Goal: Task Accomplishment & Management: Use online tool/utility

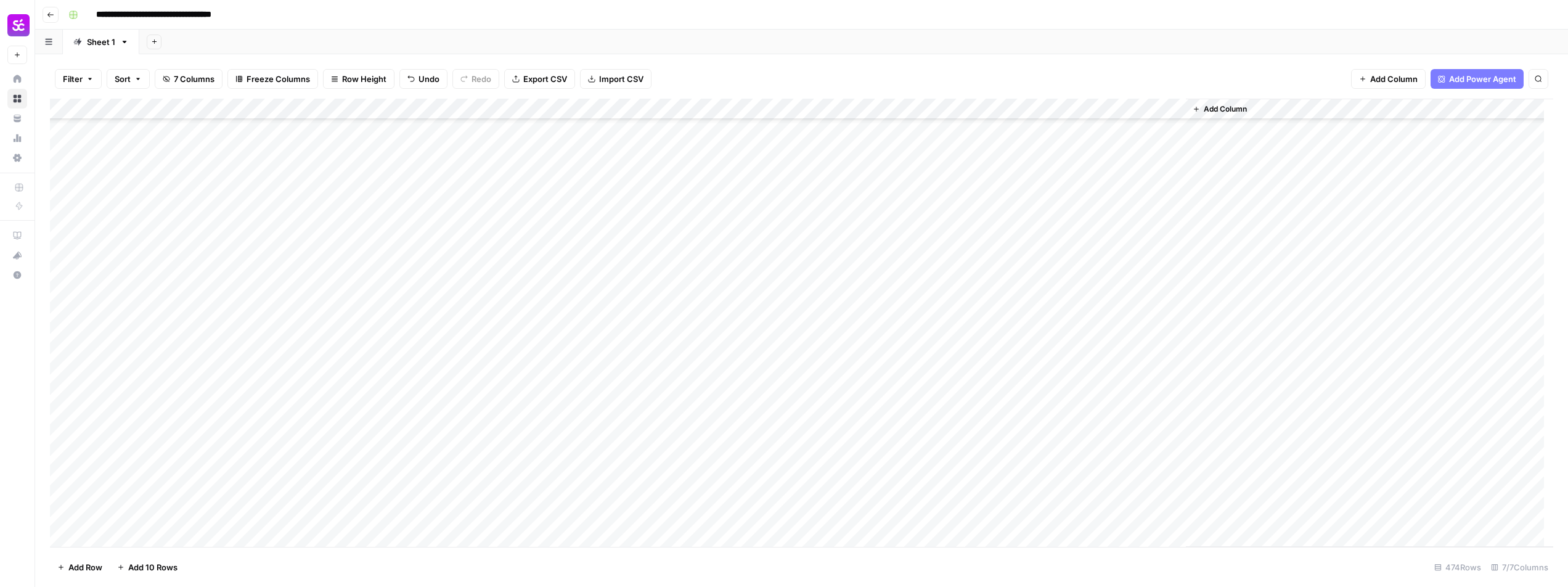
scroll to position [7246, 0]
click at [491, 434] on div "Add Column" at bounding box center [802, 323] width 1503 height 448
click at [866, 292] on div "Add Column" at bounding box center [802, 323] width 1503 height 448
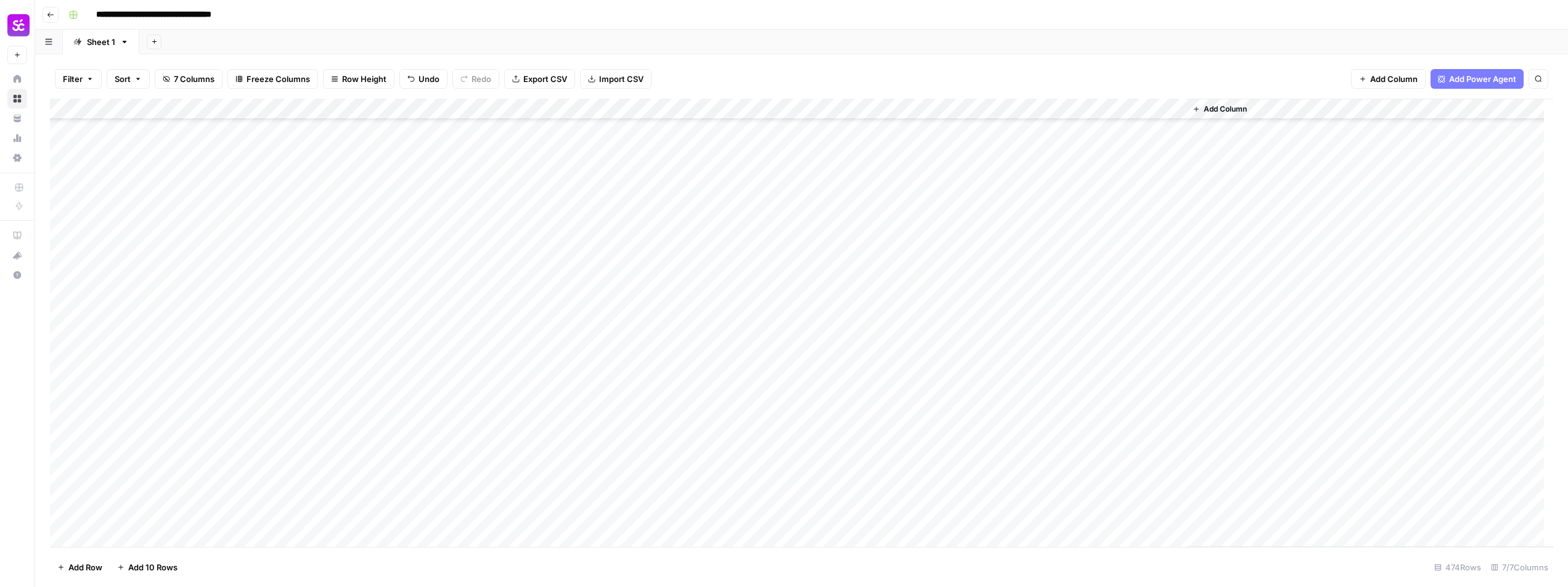
click at [911, 324] on div "Add Column" at bounding box center [802, 323] width 1503 height 448
click at [869, 352] on div "Add Column" at bounding box center [802, 323] width 1503 height 448
click at [883, 351] on div "Add Column" at bounding box center [802, 323] width 1503 height 448
click at [883, 351] on textarea at bounding box center [950, 347] width 197 height 17
type textarea "**********"
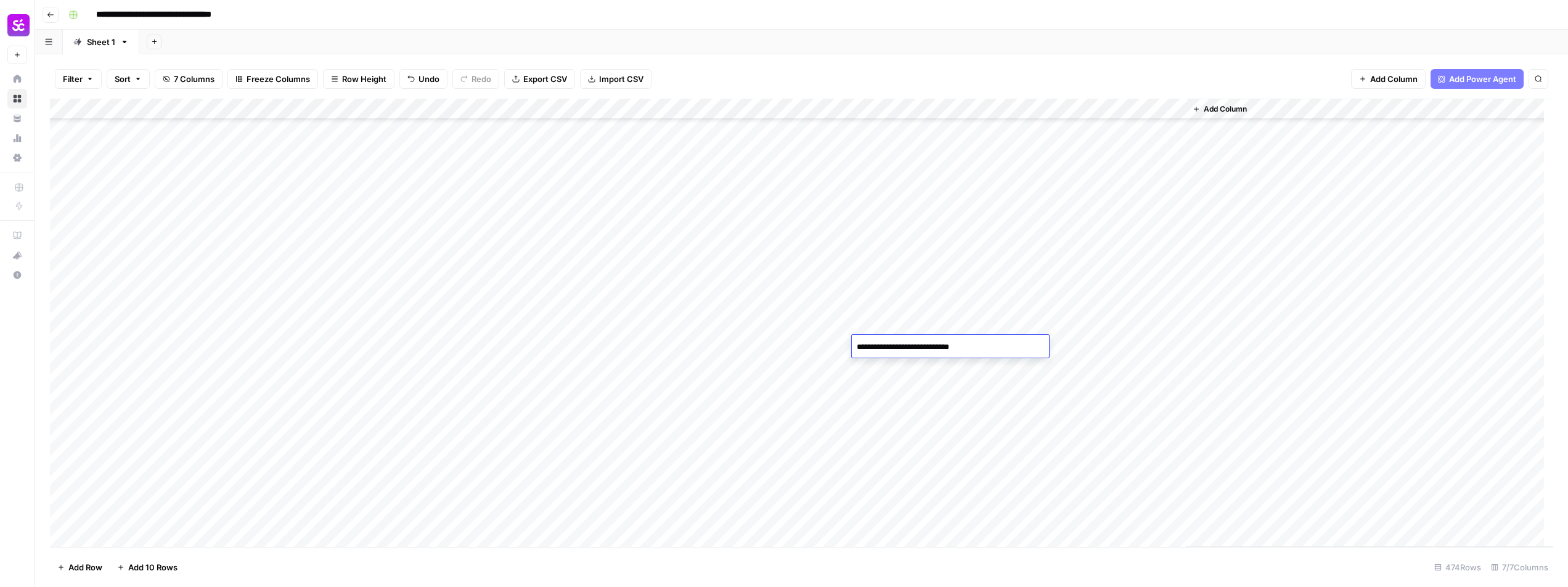
click at [891, 367] on div "Add Column" at bounding box center [802, 323] width 1503 height 448
click at [886, 352] on div "Add Column" at bounding box center [802, 323] width 1503 height 448
drag, startPoint x: 961, startPoint y: 354, endPoint x: 933, endPoint y: 396, distance: 50.5
click at [933, 396] on div "Add Column" at bounding box center [802, 323] width 1503 height 448
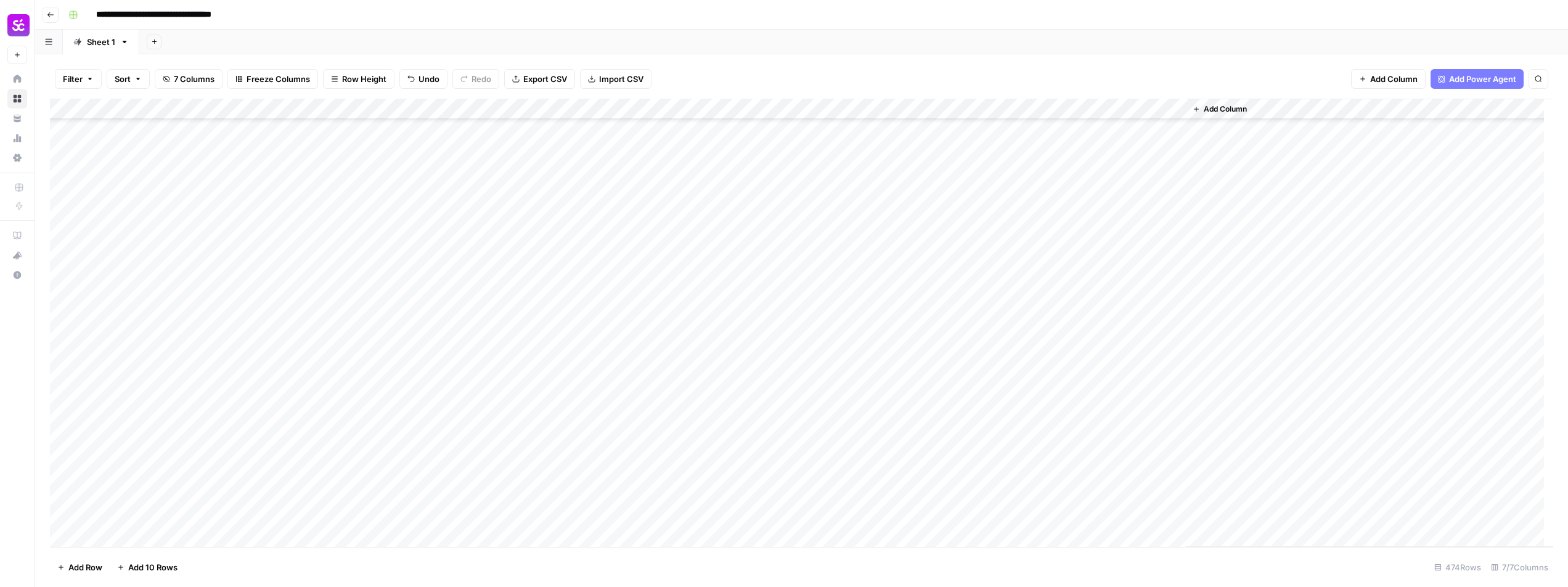
scroll to position [8562, 0]
click at [1013, 389] on div "Add Column" at bounding box center [802, 323] width 1503 height 448
click at [1019, 412] on div "Add Column" at bounding box center [802, 323] width 1503 height 448
click at [1016, 432] on div "Add Column" at bounding box center [802, 323] width 1503 height 448
click at [1020, 456] on div "Add Column" at bounding box center [802, 323] width 1503 height 448
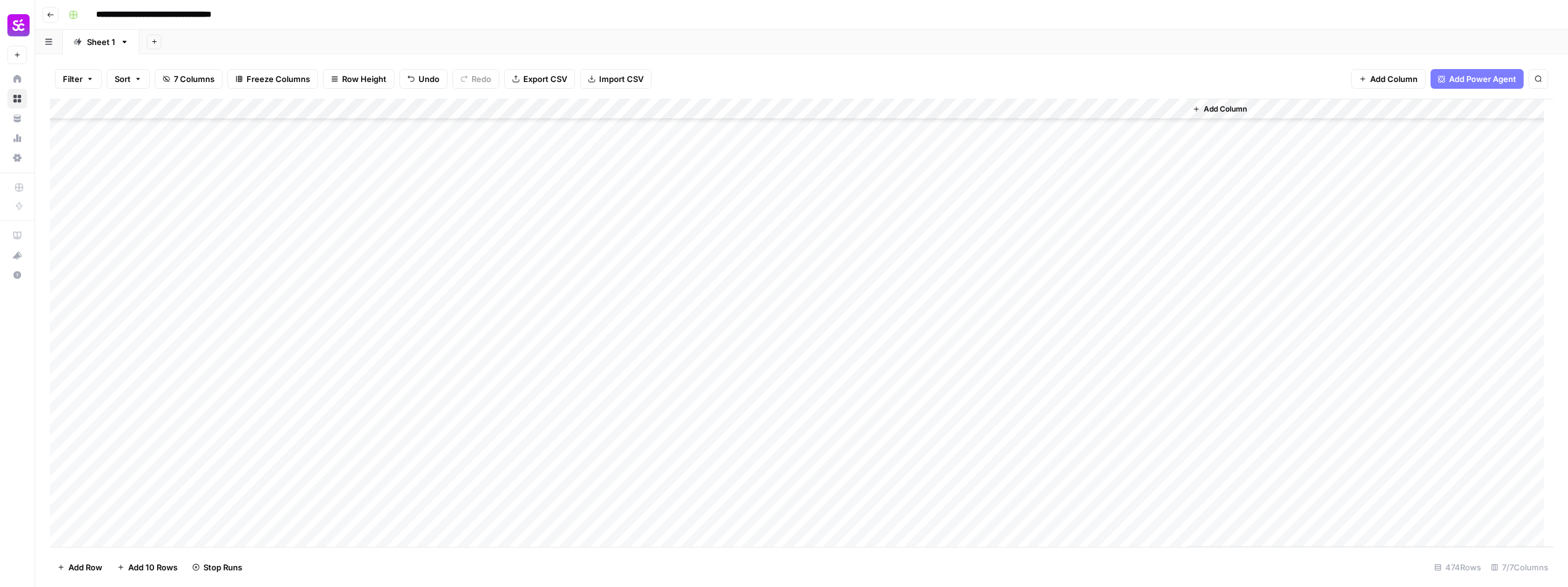
click at [1019, 474] on div "Add Column" at bounding box center [802, 323] width 1503 height 448
click at [1016, 493] on div "Add Column" at bounding box center [802, 323] width 1503 height 448
click at [1016, 515] on div "Add Column" at bounding box center [802, 323] width 1503 height 448
click at [1020, 274] on div "Add Column" at bounding box center [802, 323] width 1503 height 448
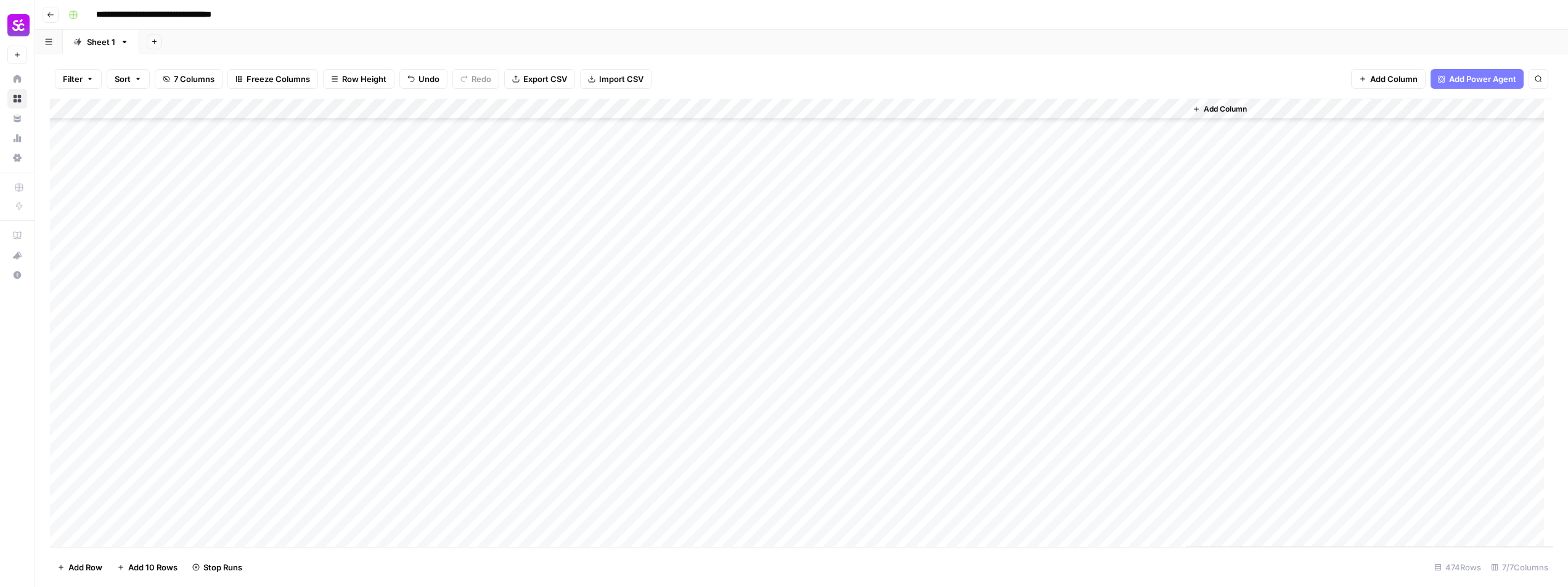
click at [1015, 294] on div "Add Column" at bounding box center [802, 323] width 1503 height 448
click at [1011, 313] on div "Add Column" at bounding box center [802, 323] width 1503 height 448
click at [1016, 338] on div "Add Column" at bounding box center [802, 323] width 1503 height 448
click at [1016, 356] on div "Add Column" at bounding box center [802, 323] width 1503 height 448
click at [1013, 376] on div "Add Column" at bounding box center [802, 323] width 1503 height 448
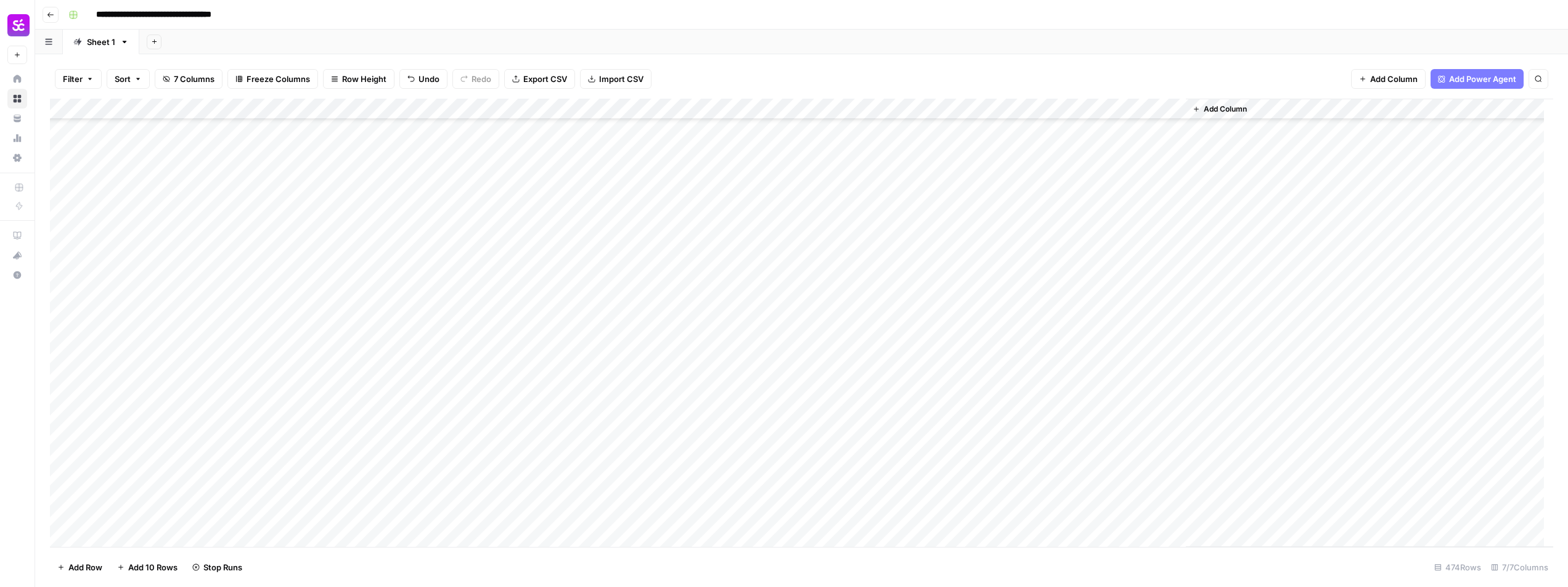
click at [1015, 398] on div "Add Column" at bounding box center [802, 323] width 1503 height 448
click at [1019, 418] on div "Add Column" at bounding box center [802, 323] width 1503 height 448
click at [1019, 287] on div "Add Column" at bounding box center [802, 323] width 1503 height 448
click at [1016, 311] on div "Add Column" at bounding box center [802, 323] width 1503 height 448
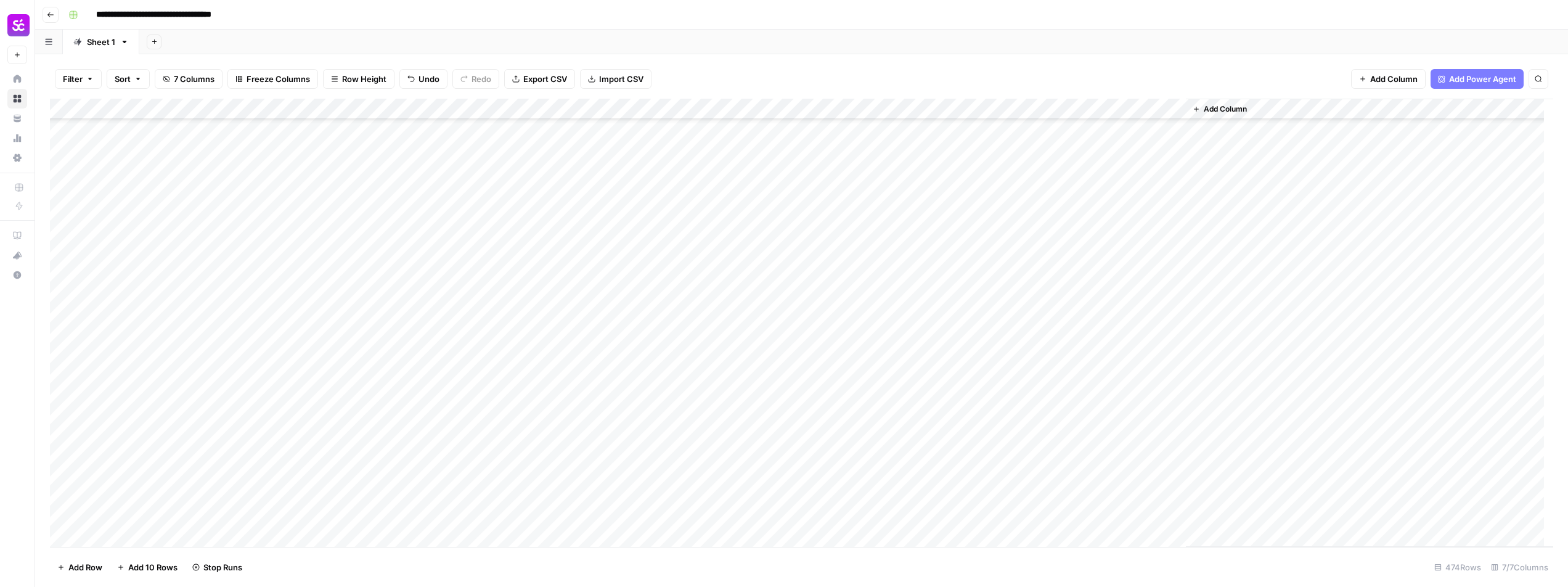
click at [1013, 287] on div "Add Column" at bounding box center [802, 323] width 1503 height 448
click at [1015, 332] on div "Add Column" at bounding box center [802, 323] width 1503 height 448
click at [1015, 350] on div "Add Column" at bounding box center [802, 323] width 1503 height 448
click at [1018, 370] on div "Add Column" at bounding box center [802, 323] width 1503 height 448
click at [1015, 386] on div "Add Column" at bounding box center [802, 323] width 1503 height 448
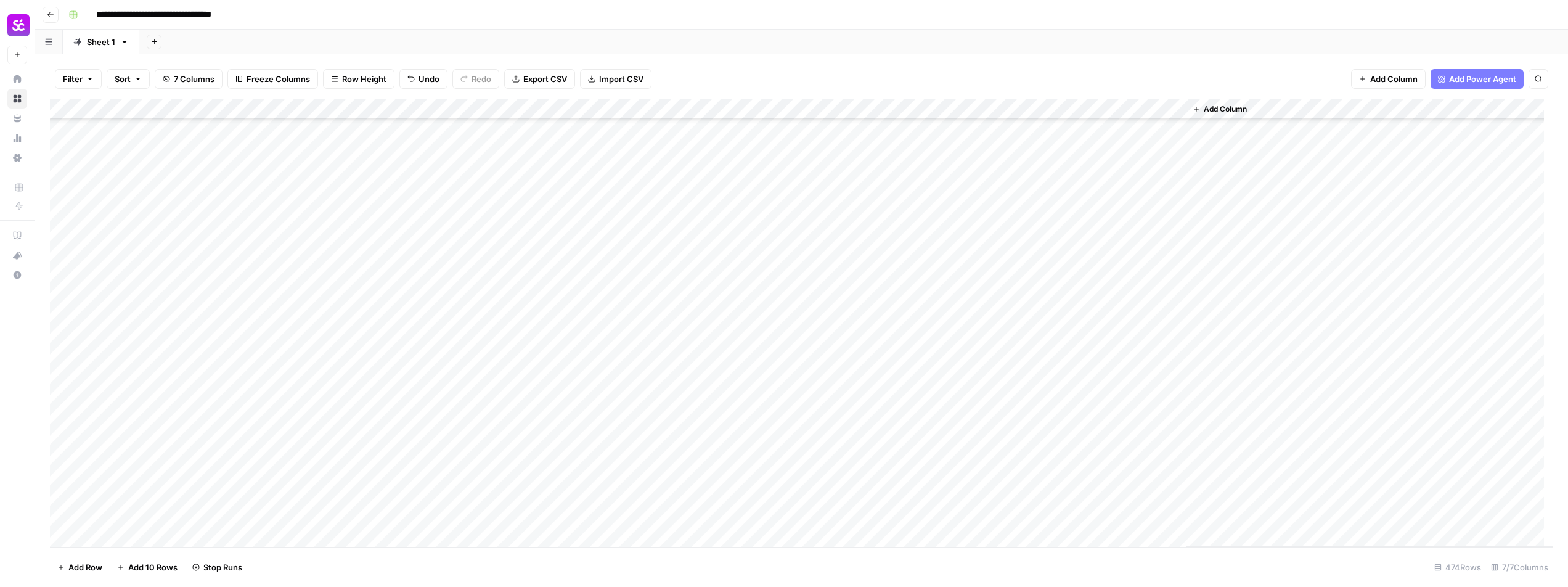
click at [1010, 411] on div "Add Column" at bounding box center [802, 323] width 1503 height 448
click at [1010, 432] on div "Add Column" at bounding box center [802, 323] width 1503 height 448
click at [1014, 450] on div "Add Column" at bounding box center [802, 323] width 1503 height 448
click at [1018, 476] on div "Add Column" at bounding box center [802, 323] width 1503 height 448
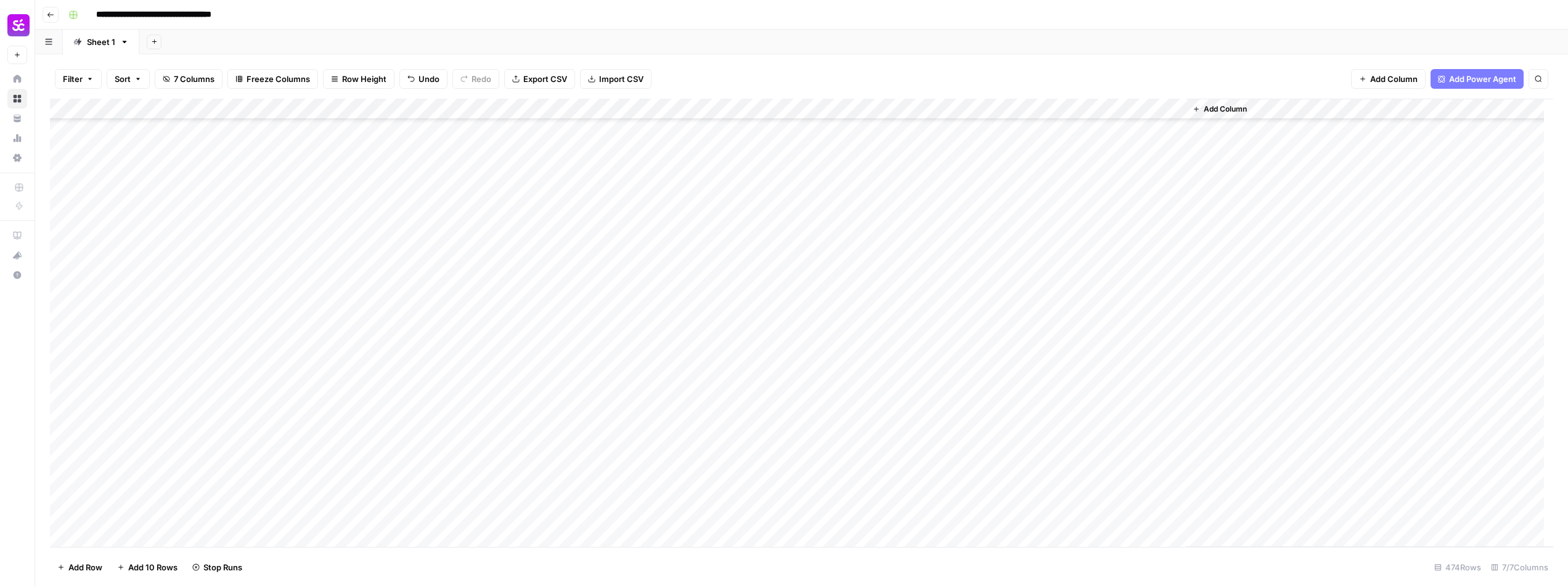
click at [910, 301] on div "Add Column" at bounding box center [802, 323] width 1503 height 448
type textarea "**********"
click at [924, 302] on div "Add Column" at bounding box center [802, 323] width 1503 height 448
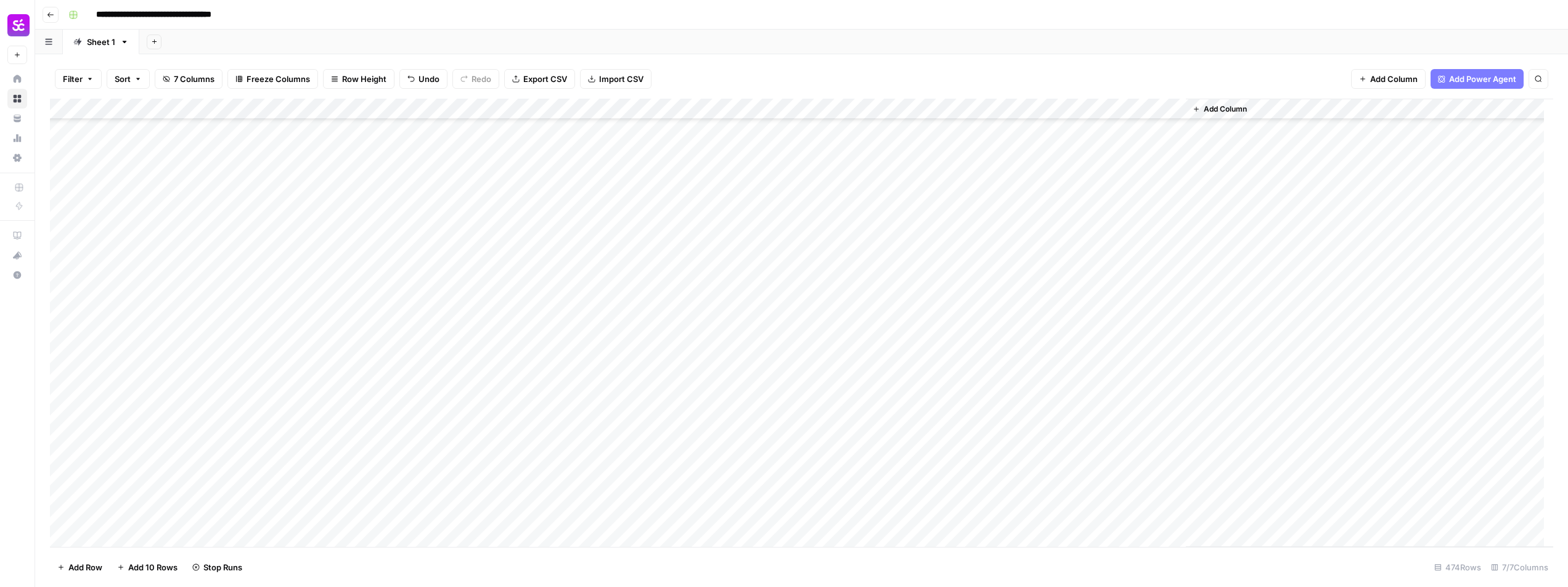
drag, startPoint x: 961, startPoint y: 314, endPoint x: 944, endPoint y: 414, distance: 101.4
click at [944, 414] on div "Add Column" at bounding box center [802, 323] width 1503 height 448
click at [1023, 188] on div "Add Column" at bounding box center [802, 323] width 1503 height 448
click at [1013, 212] on div "Add Column" at bounding box center [802, 323] width 1503 height 448
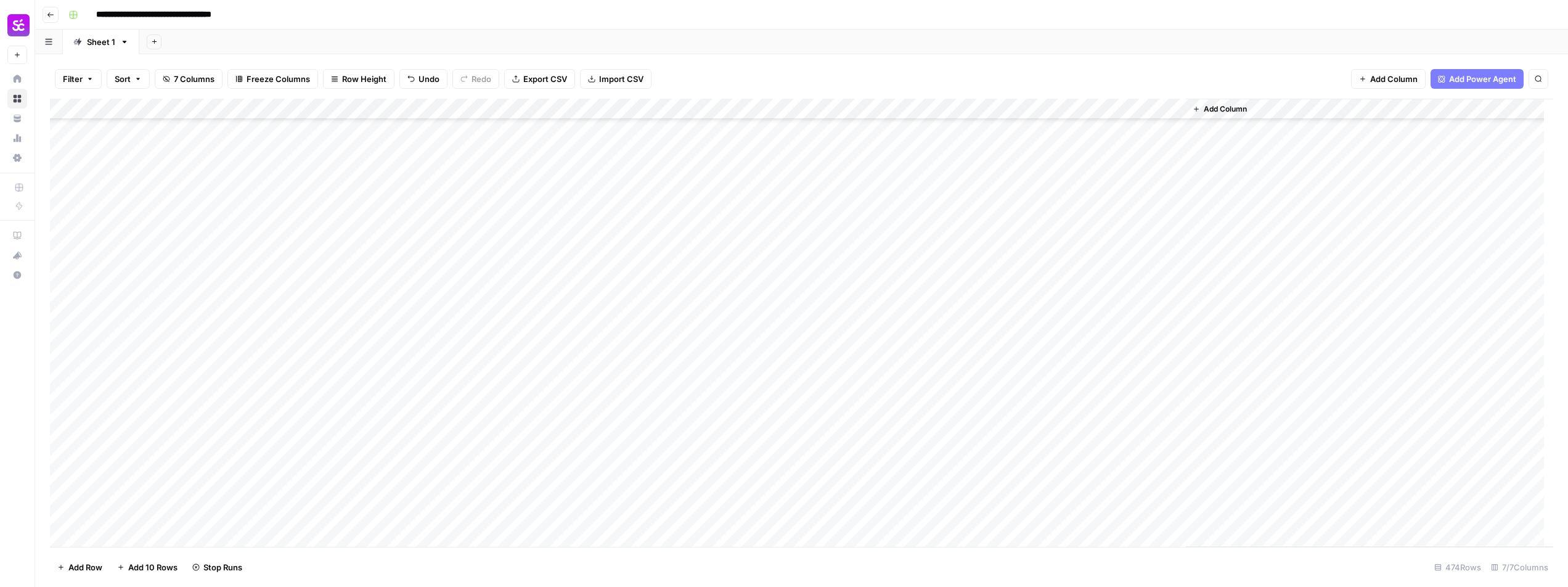
click at [1010, 232] on div "Add Column" at bounding box center [802, 323] width 1503 height 448
click at [1013, 255] on div "Add Column" at bounding box center [802, 323] width 1503 height 448
click at [1015, 275] on div "Add Column" at bounding box center [802, 323] width 1503 height 448
click at [1015, 294] on div "Add Column" at bounding box center [802, 323] width 1503 height 448
click at [1017, 319] on div "Add Column" at bounding box center [802, 323] width 1503 height 448
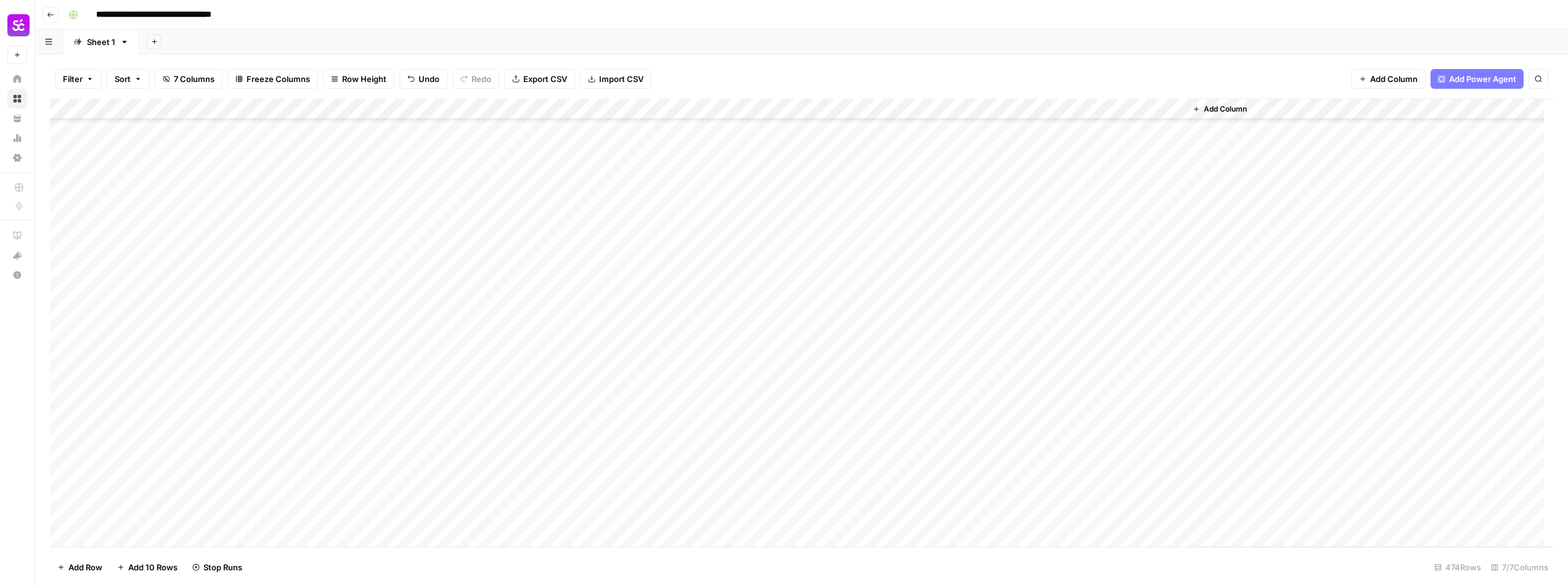
drag, startPoint x: 1011, startPoint y: 341, endPoint x: 1015, endPoint y: 349, distance: 8.9
click at [1011, 341] on div "Add Column" at bounding box center [802, 323] width 1503 height 448
click at [1012, 359] on div "Add Column" at bounding box center [802, 323] width 1503 height 448
click at [1010, 383] on div "Add Column" at bounding box center [802, 323] width 1503 height 448
click at [1012, 408] on div "Add Column" at bounding box center [802, 323] width 1503 height 448
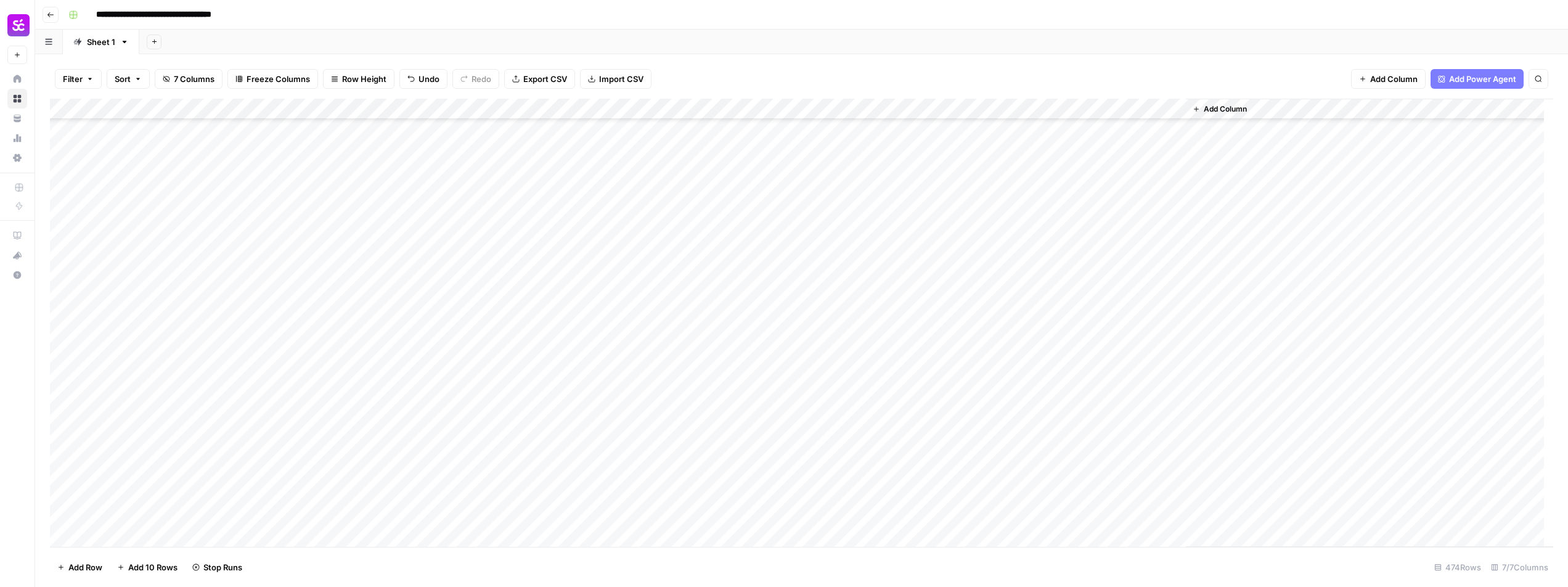
click at [1015, 401] on div "Add Column" at bounding box center [802, 323] width 1503 height 448
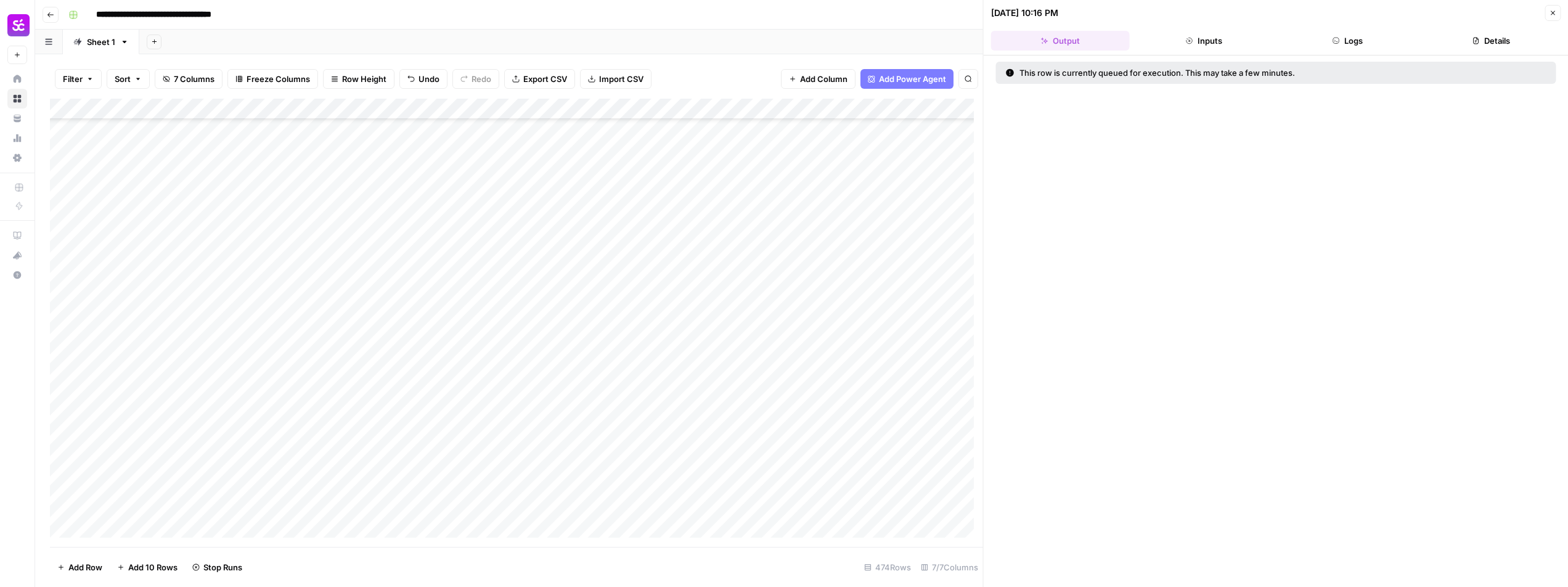
click at [1550, 15] on icon "button" at bounding box center [1553, 13] width 7 height 7
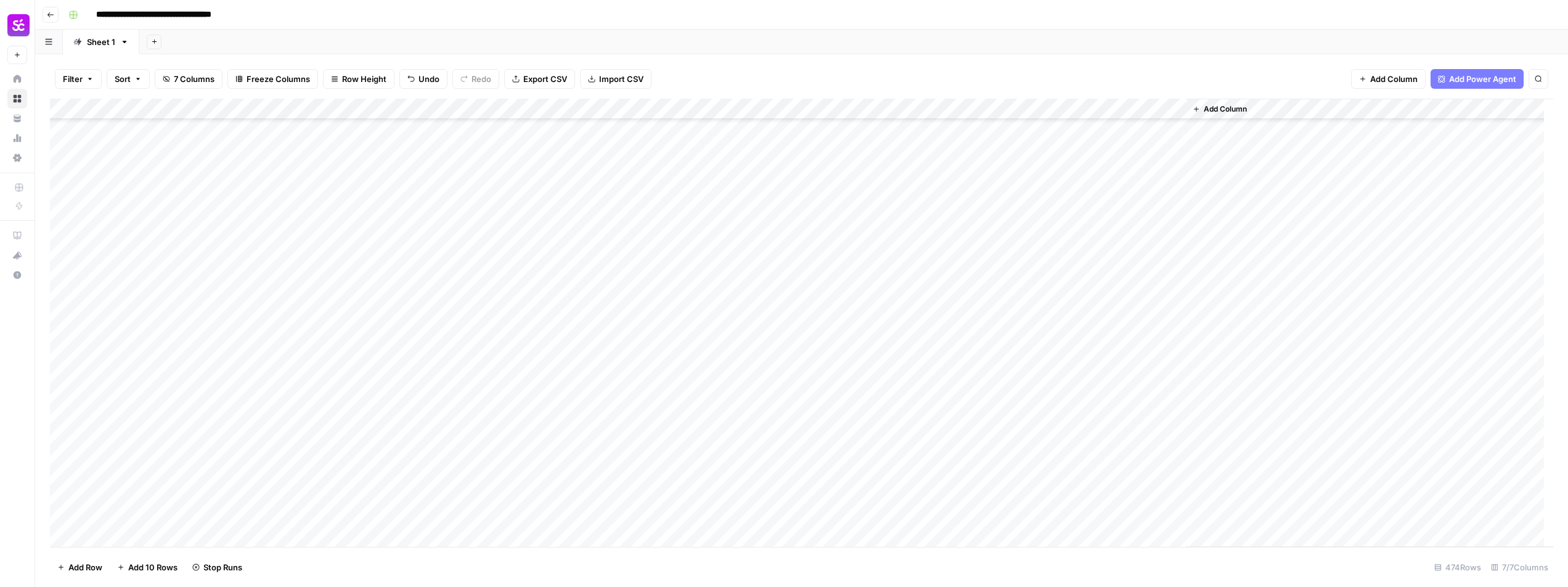
click at [1020, 422] on div "Add Column" at bounding box center [802, 323] width 1503 height 448
click at [1003, 451] on div "Add Column" at bounding box center [802, 323] width 1503 height 448
click at [1005, 464] on div "Add Column" at bounding box center [802, 323] width 1503 height 448
click at [1011, 490] on div "Add Column" at bounding box center [802, 323] width 1503 height 448
drag, startPoint x: 1011, startPoint y: 503, endPoint x: 1015, endPoint y: 514, distance: 11.7
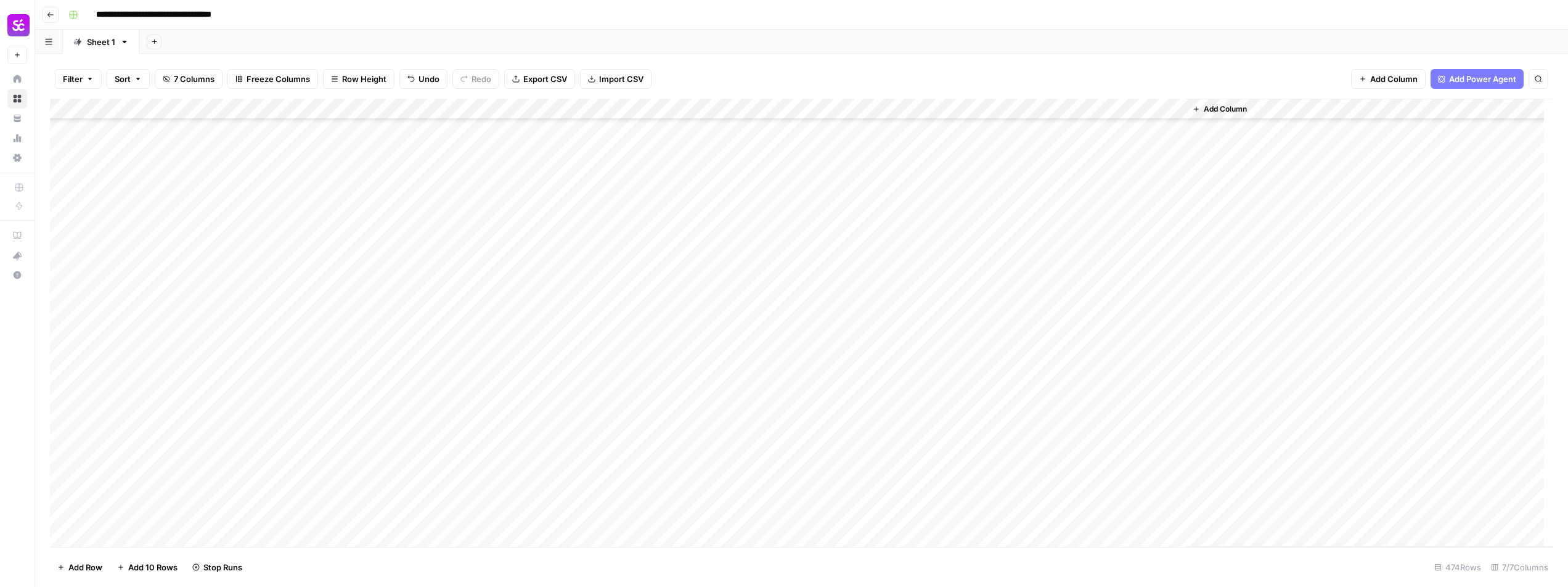
click at [1011, 504] on div "Add Column" at bounding box center [802, 323] width 1503 height 448
click at [1013, 529] on div "Add Column" at bounding box center [802, 323] width 1503 height 448
click at [1018, 370] on div "Add Column" at bounding box center [802, 323] width 1503 height 448
click at [1014, 393] on div "Add Column" at bounding box center [802, 323] width 1503 height 448
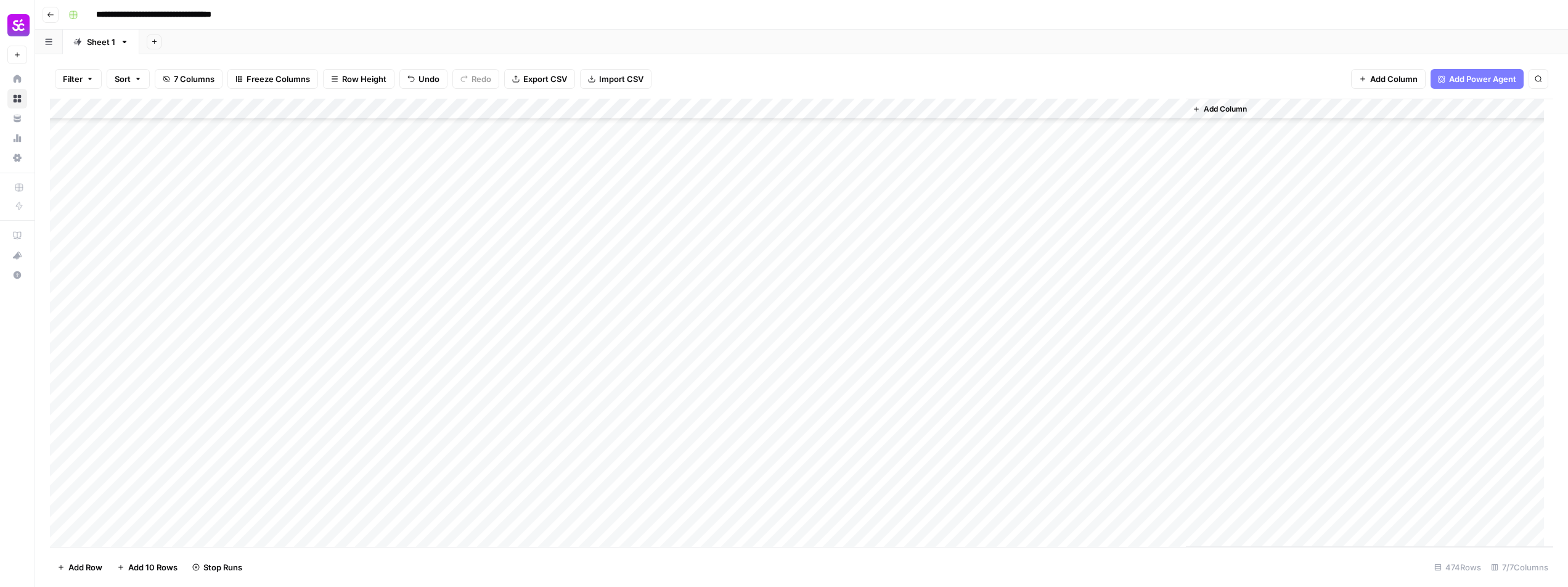
click at [1016, 407] on div "Add Column" at bounding box center [802, 323] width 1503 height 448
click at [1015, 430] on div "Add Column" at bounding box center [802, 323] width 1503 height 448
click at [913, 225] on div "Add Column" at bounding box center [802, 323] width 1503 height 448
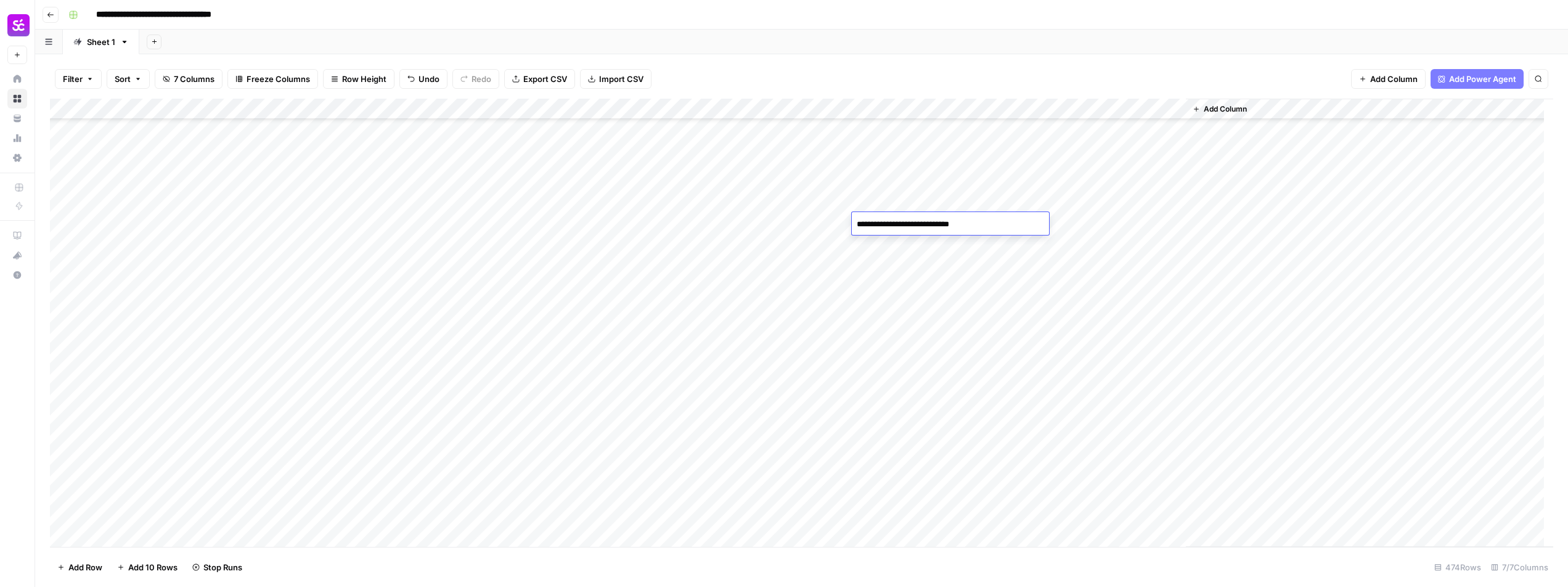
click at [913, 225] on textarea "**********" at bounding box center [950, 224] width 197 height 17
click at [1007, 224] on div "Add Column" at bounding box center [802, 323] width 1503 height 448
click at [1011, 221] on div "Add Column" at bounding box center [802, 323] width 1503 height 448
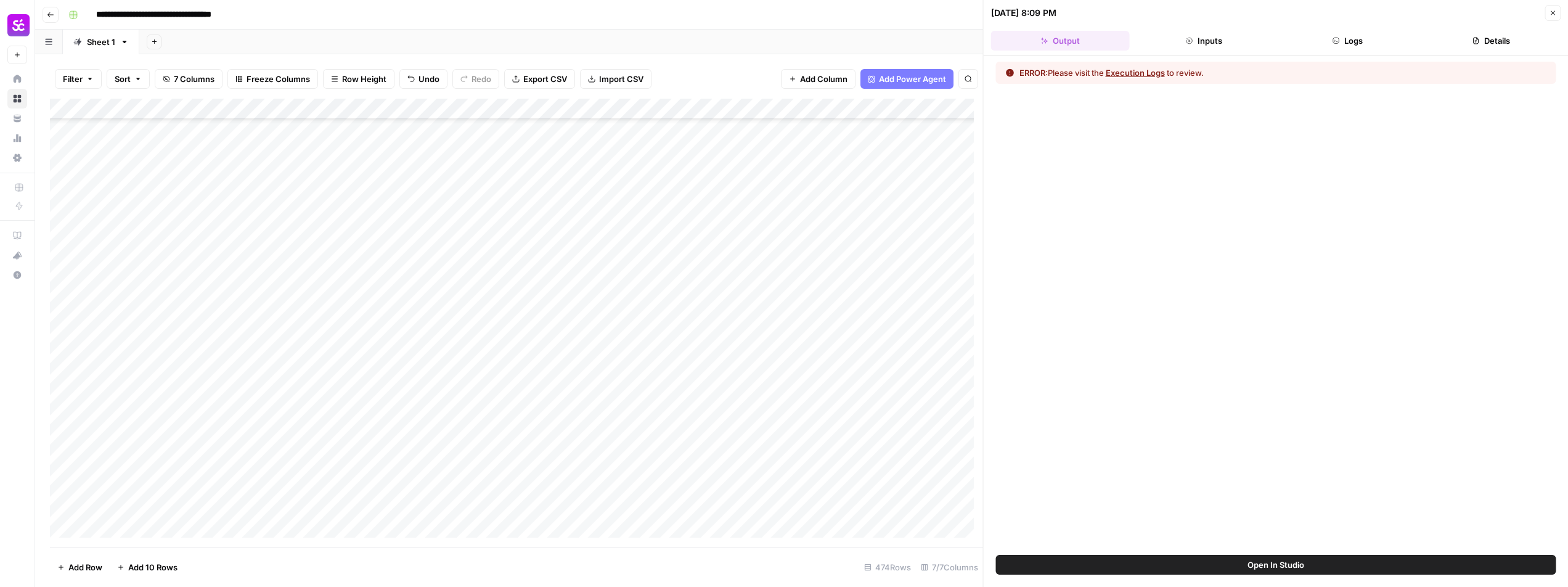
click at [1161, 76] on button "Execution Logs" at bounding box center [1135, 73] width 59 height 12
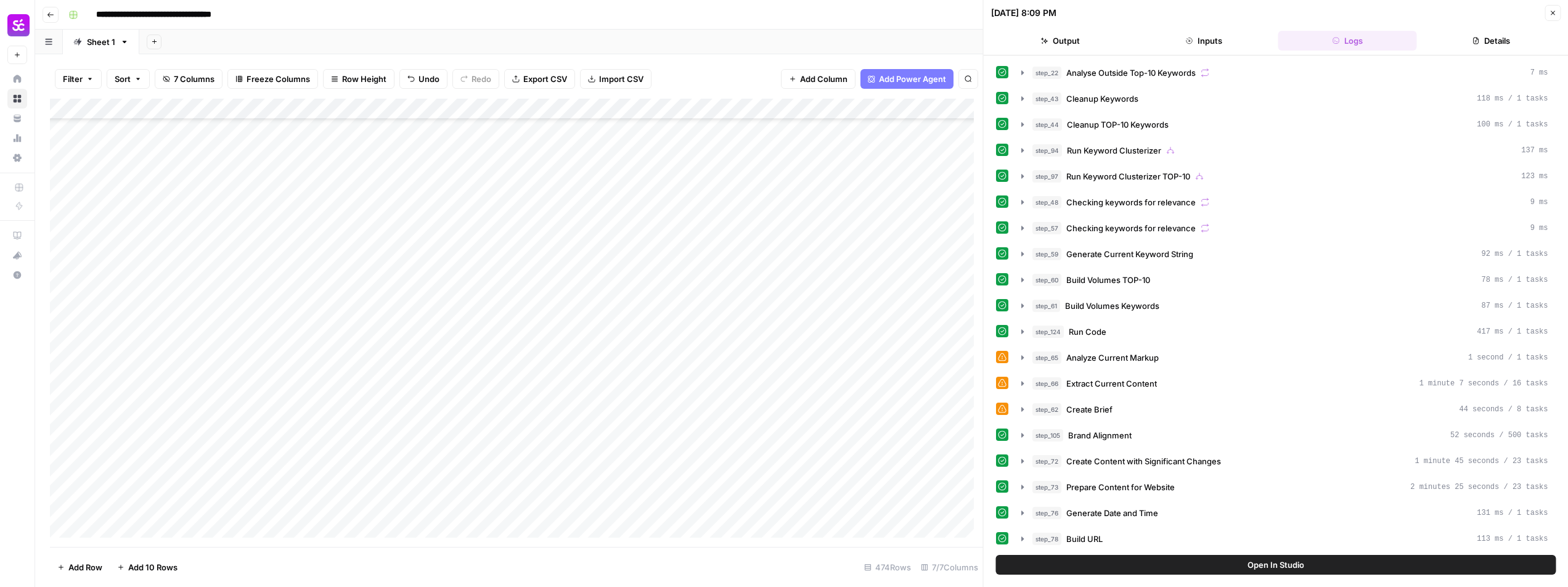
scroll to position [476, 0]
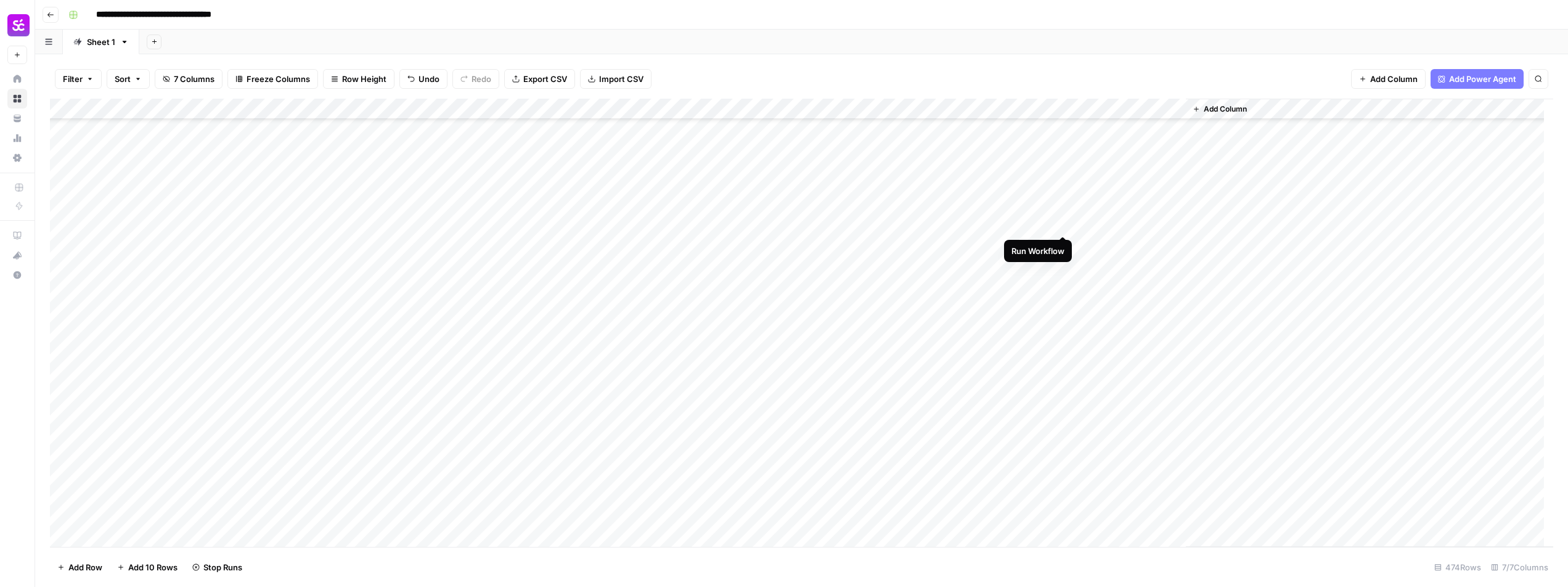
click at [1061, 222] on div "Add Column" at bounding box center [802, 323] width 1503 height 448
click at [129, 534] on div "Add Column" at bounding box center [802, 323] width 1503 height 448
click at [129, 541] on div "Add Column" at bounding box center [802, 323] width 1503 height 448
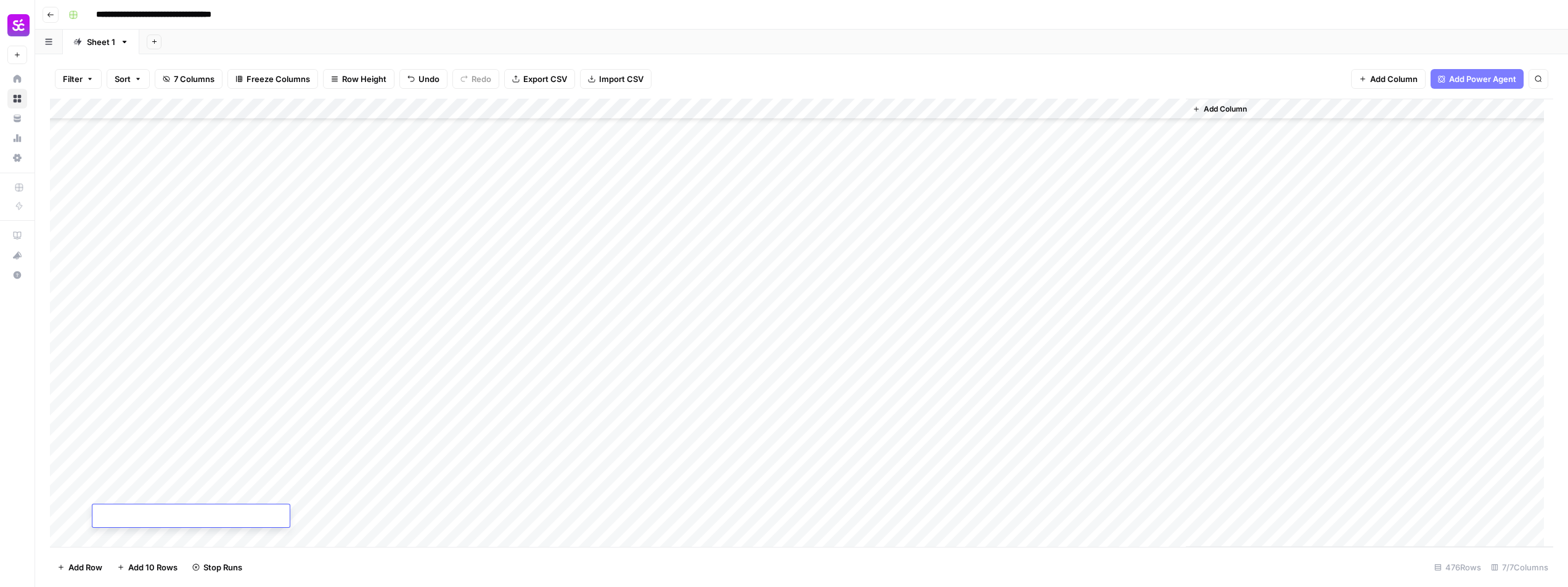
scroll to position [7220, 0]
click at [612, 428] on div "Add Column" at bounding box center [802, 323] width 1503 height 448
click at [622, 487] on div "Add Column" at bounding box center [802, 323] width 1503 height 448
click at [627, 511] on div "Add Column" at bounding box center [802, 323] width 1503 height 448
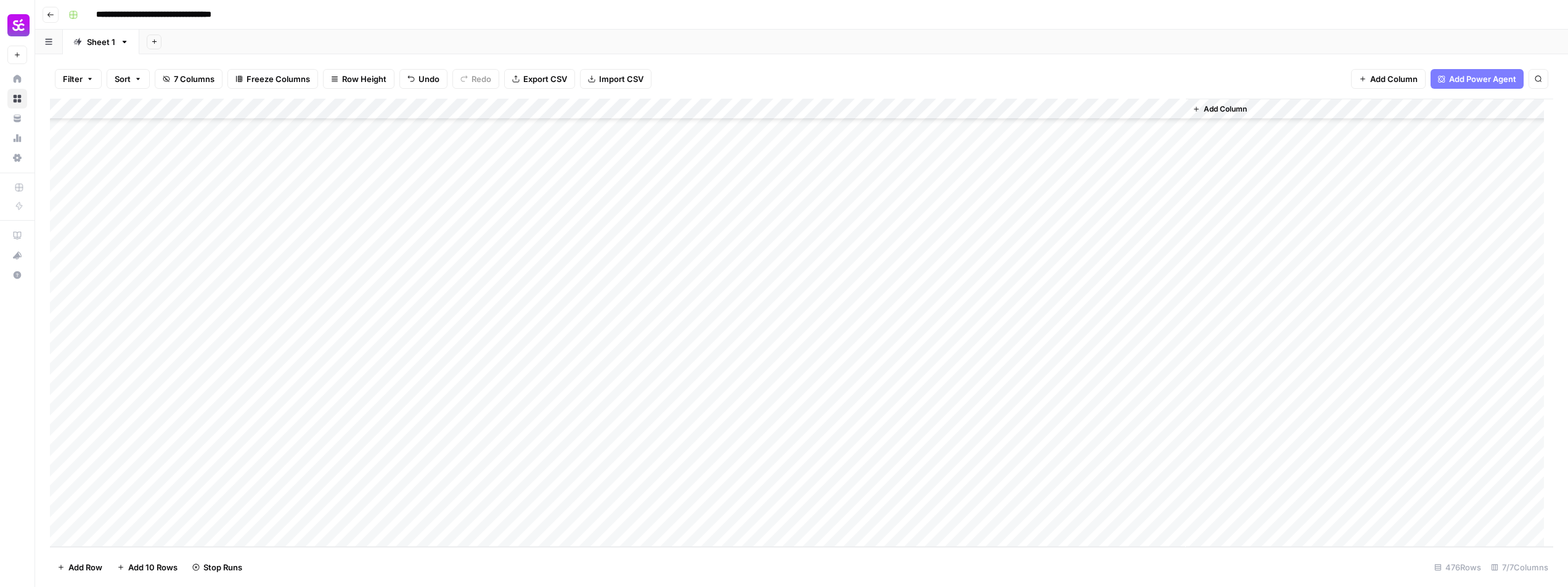
click at [890, 494] on div "Add Column" at bounding box center [802, 323] width 1503 height 448
click at [909, 495] on div "Add Column" at bounding box center [802, 323] width 1503 height 448
type textarea "**********"
click at [917, 513] on div "Add Column" at bounding box center [802, 323] width 1503 height 448
click at [920, 495] on div "Add Column" at bounding box center [802, 323] width 1503 height 448
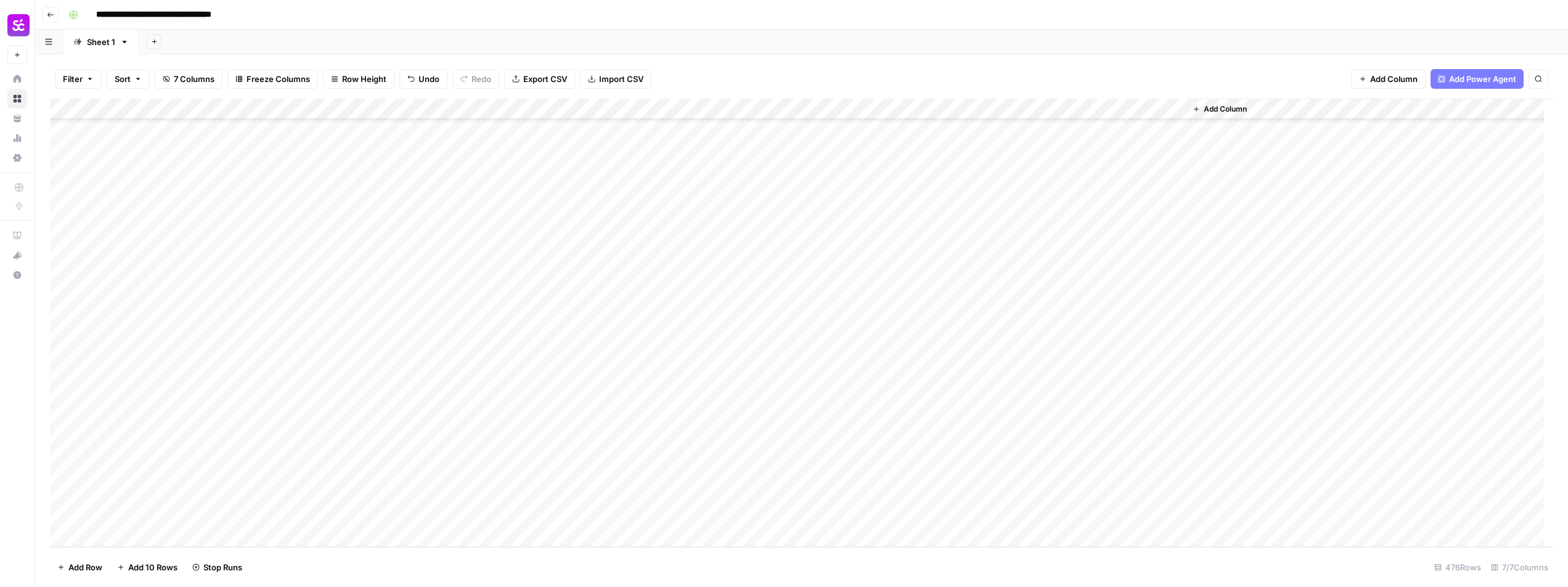
click at [800, 497] on div "Add Column" at bounding box center [802, 323] width 1503 height 448
click at [154, 492] on div "Add Column" at bounding box center [802, 323] width 1503 height 448
click at [609, 282] on div "Add Column" at bounding box center [802, 323] width 1503 height 448
click at [190, 489] on div "Add Column" at bounding box center [802, 323] width 1503 height 448
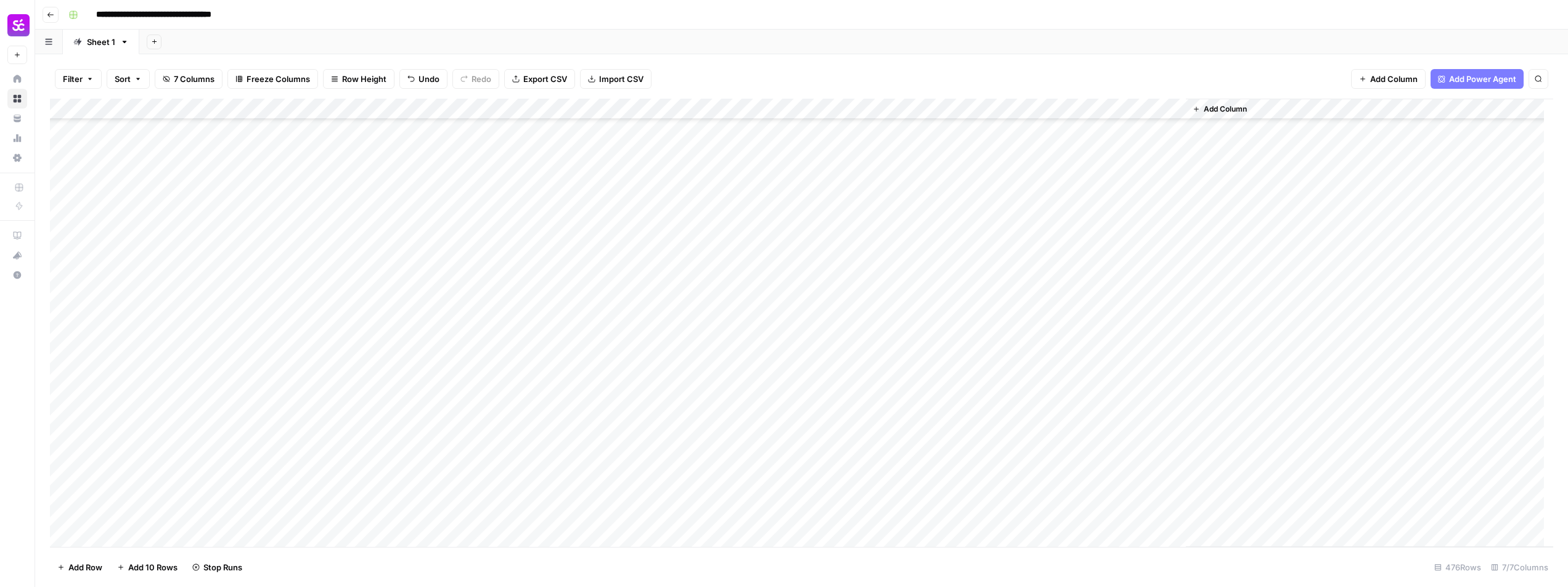
click at [609, 341] on div "Add Column" at bounding box center [802, 323] width 1503 height 448
click at [159, 510] on div "Add Column" at bounding box center [802, 323] width 1503 height 448
click at [132, 544] on div "Add Column" at bounding box center [802, 323] width 1503 height 448
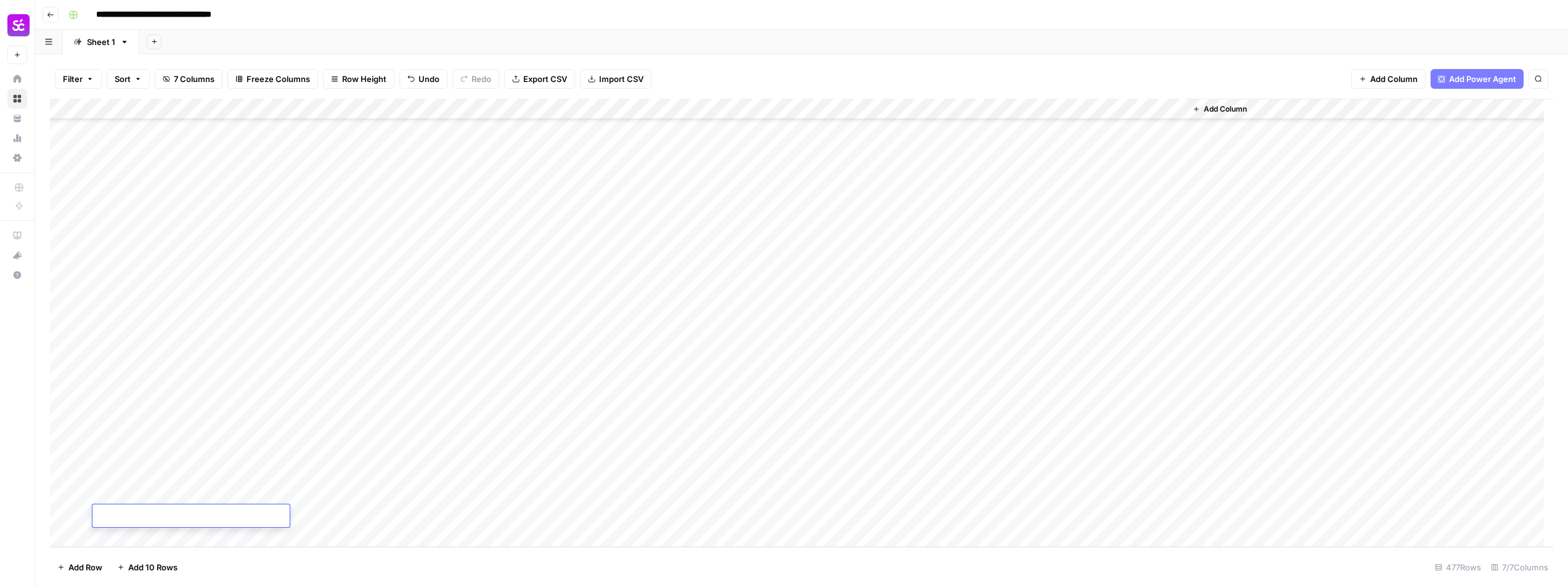
click at [601, 493] on div "Add Column" at bounding box center [802, 323] width 1503 height 448
click at [599, 512] on div "Add Column" at bounding box center [802, 323] width 1503 height 448
click at [914, 498] on div "Add Column" at bounding box center [802, 323] width 1503 height 448
click at [904, 518] on div "Add Column" at bounding box center [802, 323] width 1503 height 448
click at [615, 396] on div "Add Column" at bounding box center [802, 323] width 1503 height 448
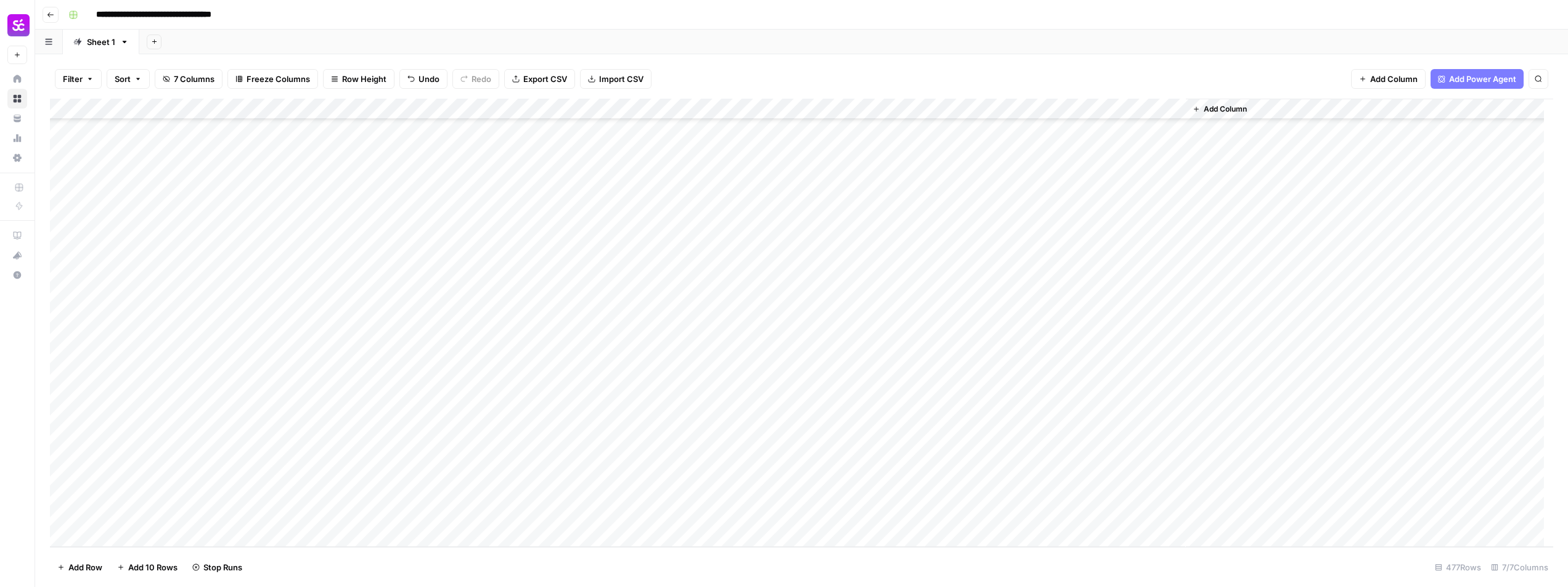
click at [199, 516] on div "Add Column" at bounding box center [802, 323] width 1503 height 448
click at [137, 533] on div "Add Column" at bounding box center [802, 323] width 1503 height 448
click at [654, 388] on div "Add Column" at bounding box center [802, 323] width 1503 height 448
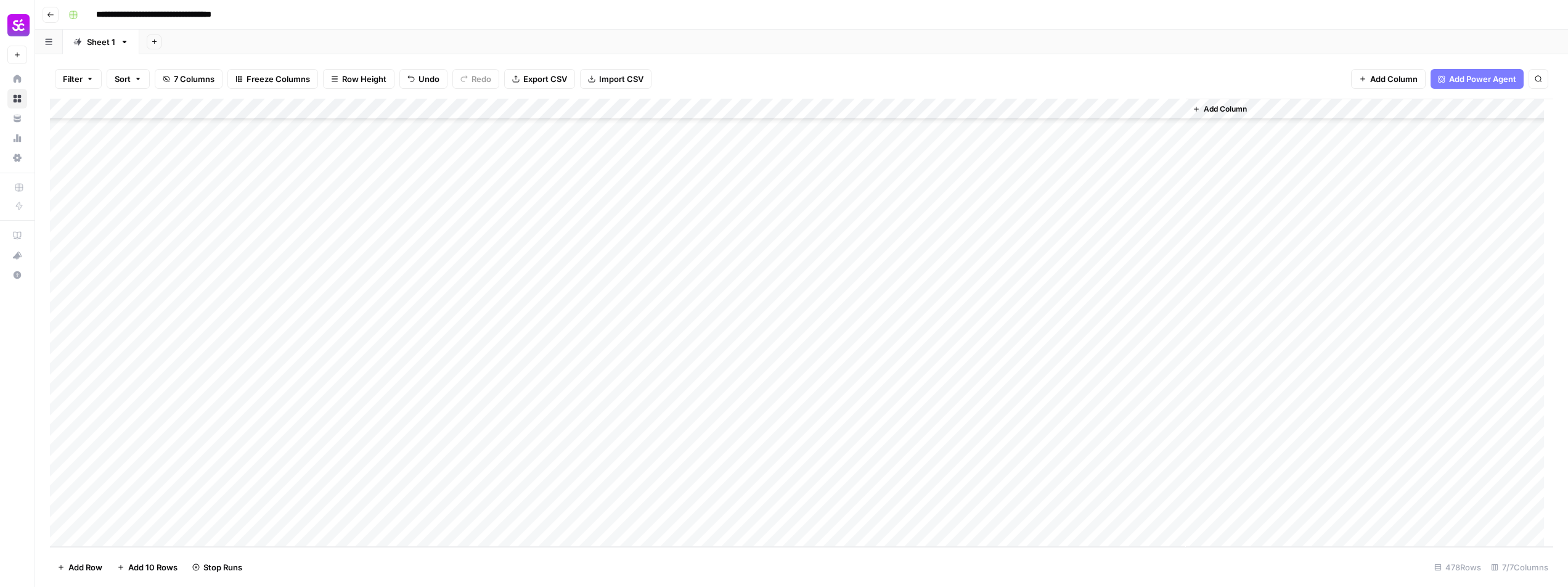
click at [166, 524] on div "Add Column" at bounding box center [802, 323] width 1503 height 448
click at [615, 493] on div "Add Column" at bounding box center [802, 323] width 1503 height 448
click at [611, 513] on div "Add Column" at bounding box center [802, 323] width 1503 height 448
click at [886, 493] on div "Add Column" at bounding box center [802, 323] width 1503 height 448
click at [880, 518] on div "Add Column" at bounding box center [802, 323] width 1503 height 448
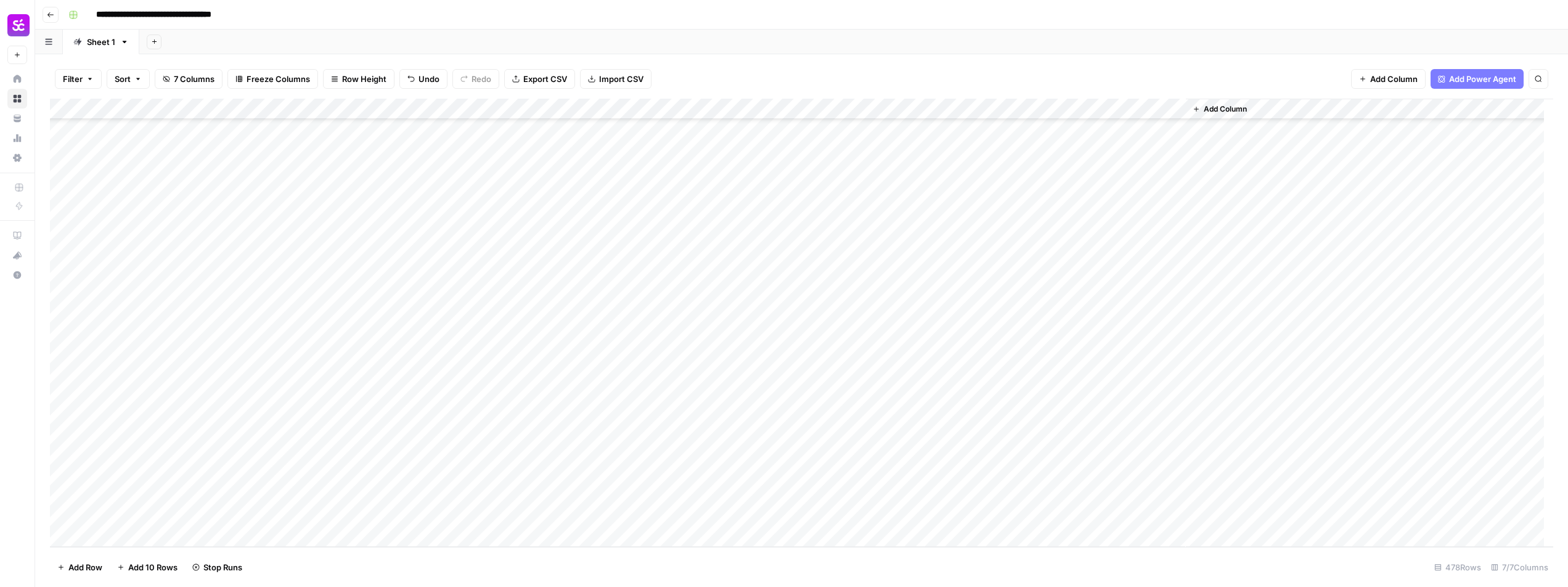
click at [66, 518] on div "Add Column" at bounding box center [802, 323] width 1503 height 448
click at [55, 517] on div "Add Column" at bounding box center [802, 323] width 1503 height 448
click at [80, 571] on span "Delete 1 Row" at bounding box center [82, 567] width 50 height 12
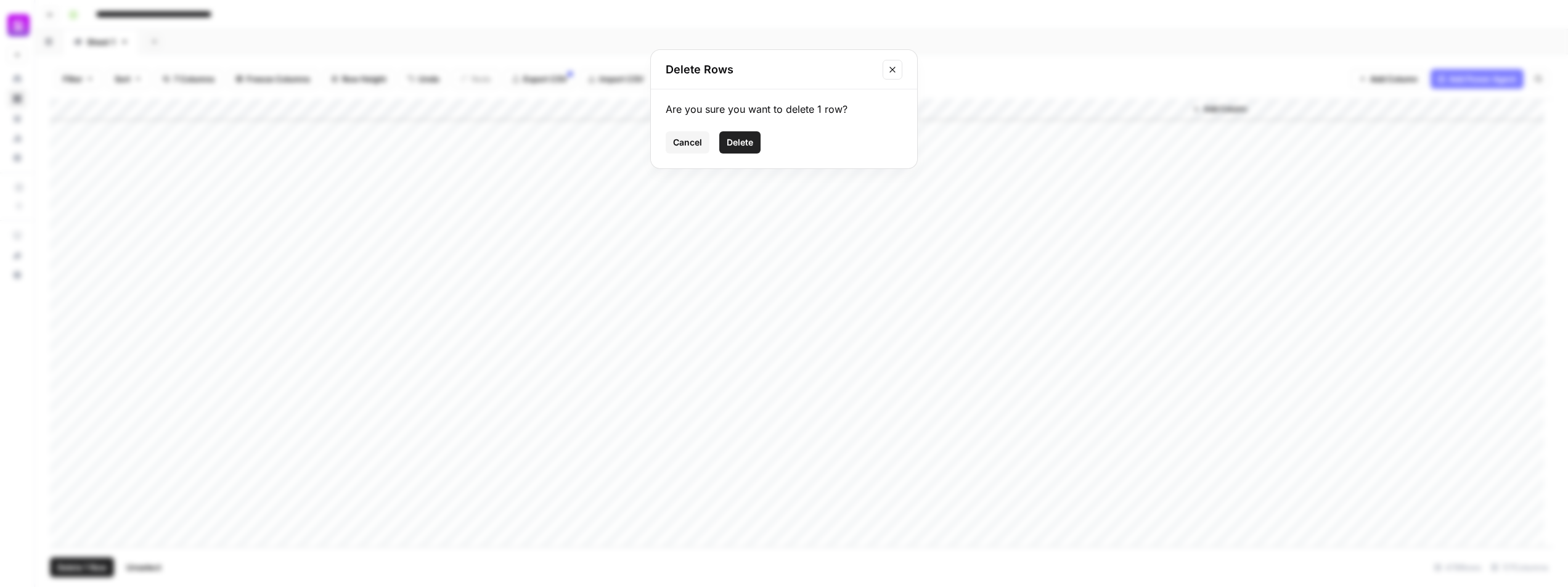
click at [731, 142] on span "Delete" at bounding box center [740, 142] width 27 height 12
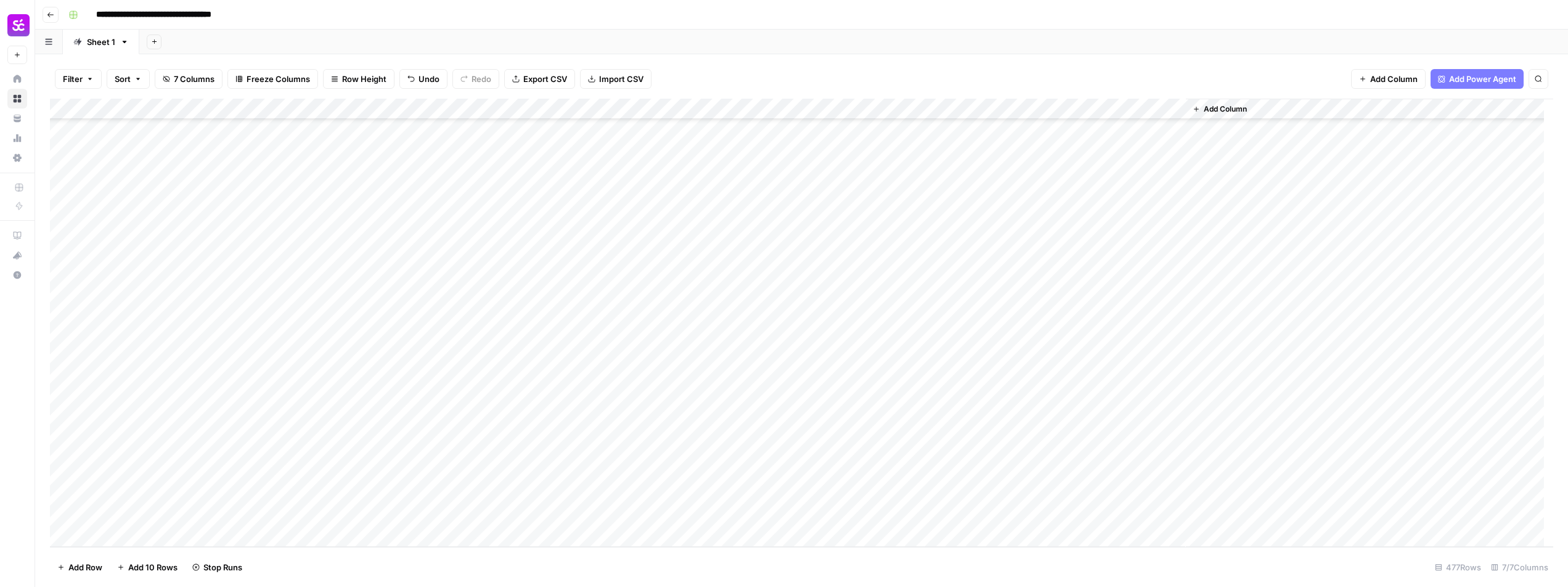
scroll to position [9590, 0]
click at [313, 475] on div "Add Column" at bounding box center [802, 323] width 1503 height 448
type textarea "**********"
click at [348, 475] on textarea "**********" at bounding box center [415, 481] width 316 height 30
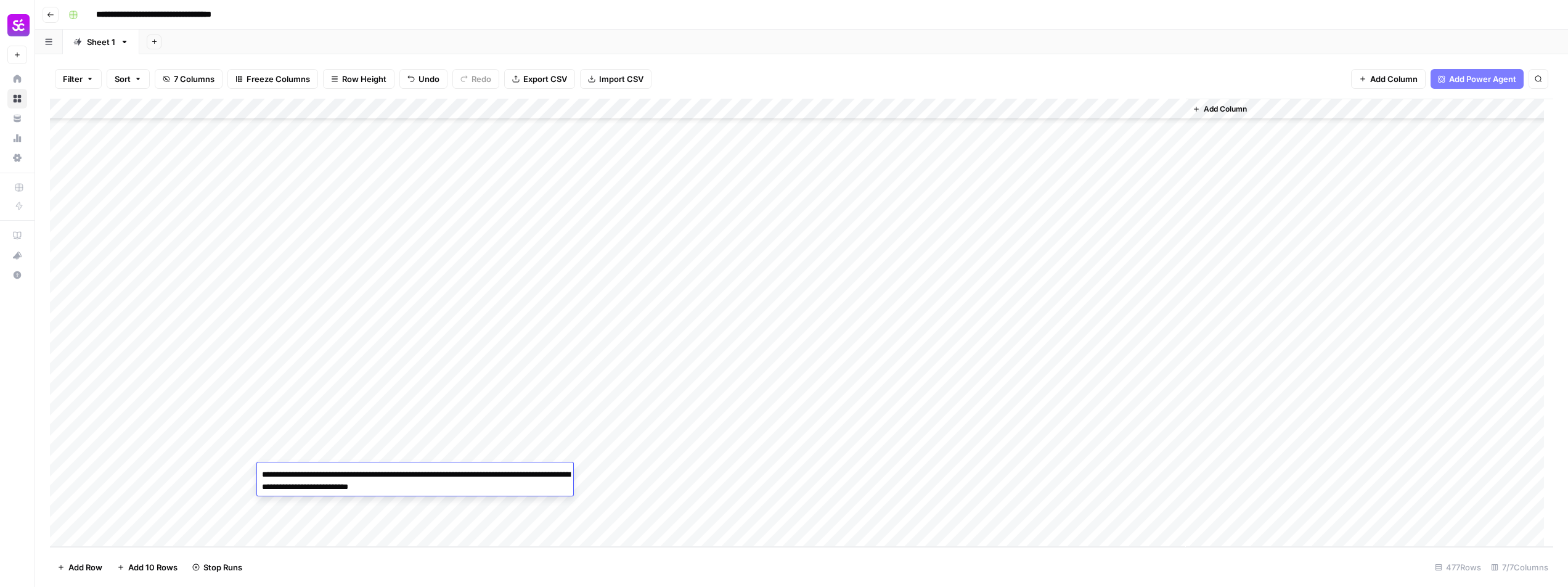
click at [717, 474] on div "Add Column" at bounding box center [802, 323] width 1503 height 448
type textarea "**********"
click at [1020, 474] on div "Add Column" at bounding box center [802, 323] width 1503 height 448
click at [379, 495] on div "Add Column" at bounding box center [802, 323] width 1503 height 448
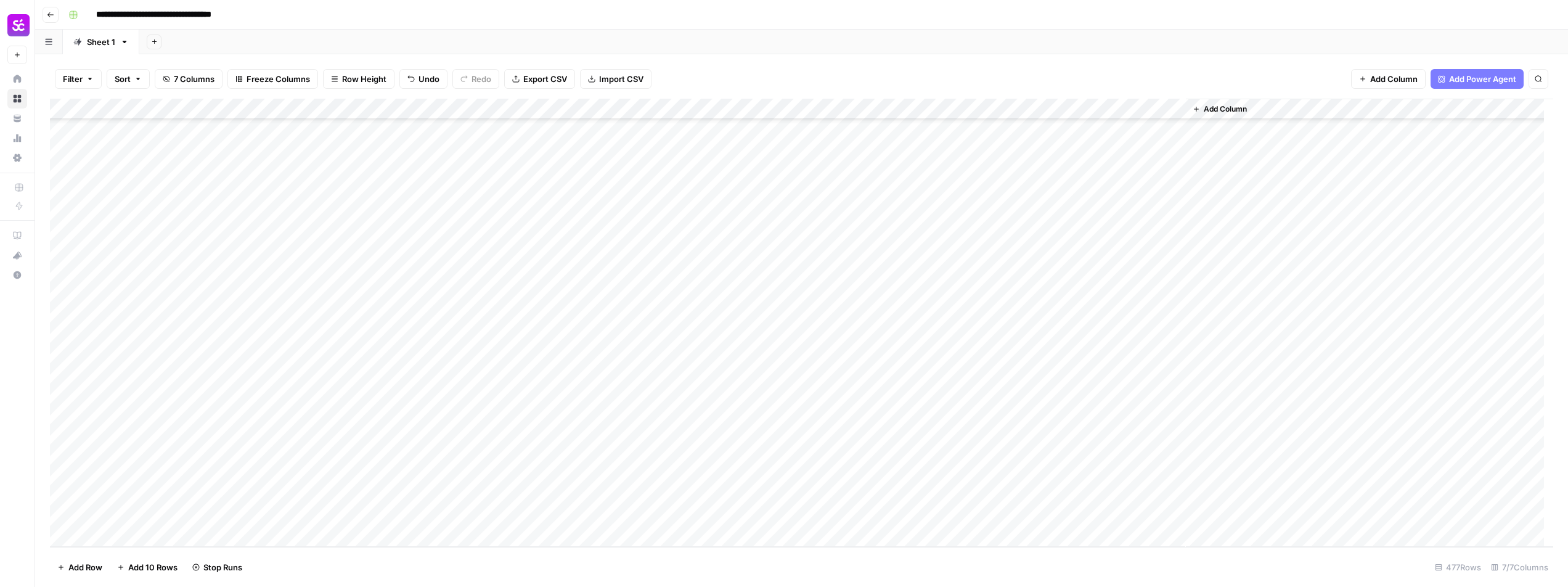
click at [378, 496] on div "Add Column" at bounding box center [802, 323] width 1503 height 448
type textarea "**********"
click at [348, 496] on textarea "**********" at bounding box center [415, 502] width 316 height 30
click at [734, 494] on div "Add Column" at bounding box center [802, 323] width 1503 height 448
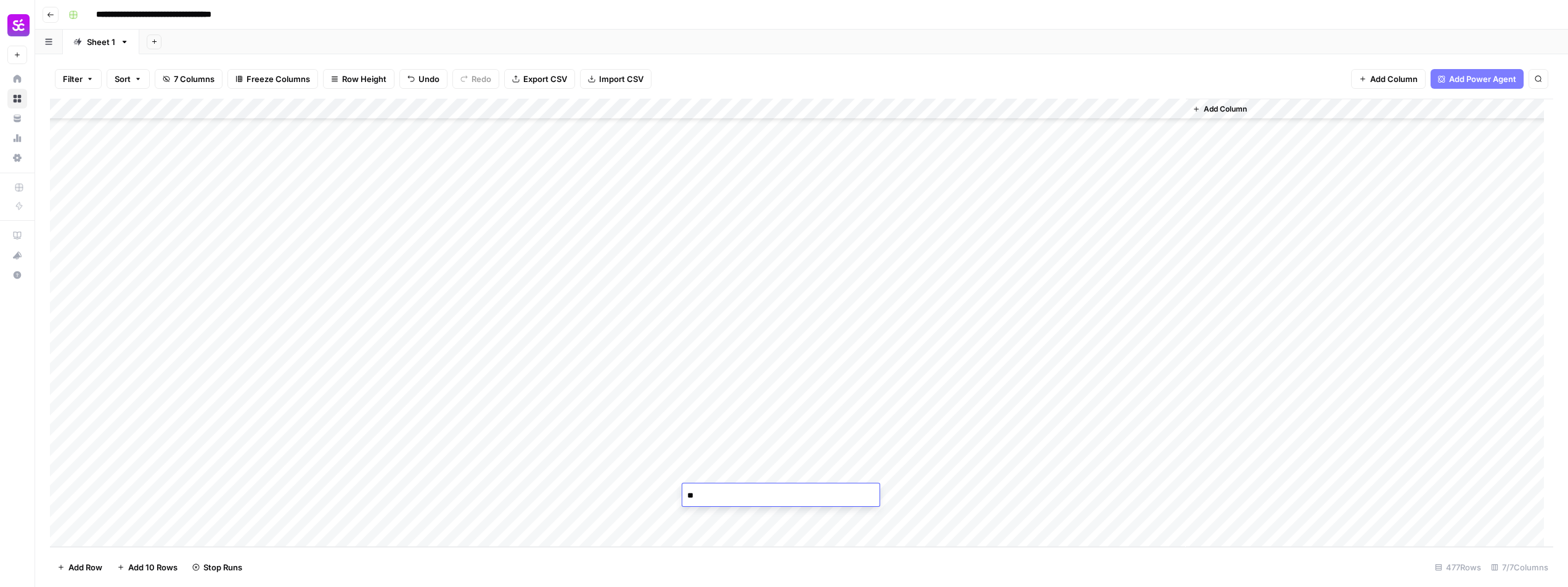
type textarea "**********"
click at [444, 490] on div "Add Column" at bounding box center [802, 323] width 1503 height 448
click at [399, 508] on div "Add Column" at bounding box center [802, 323] width 1503 height 448
click at [402, 500] on div "Add Column" at bounding box center [802, 323] width 1503 height 448
click at [389, 511] on div "Add Column" at bounding box center [802, 323] width 1503 height 448
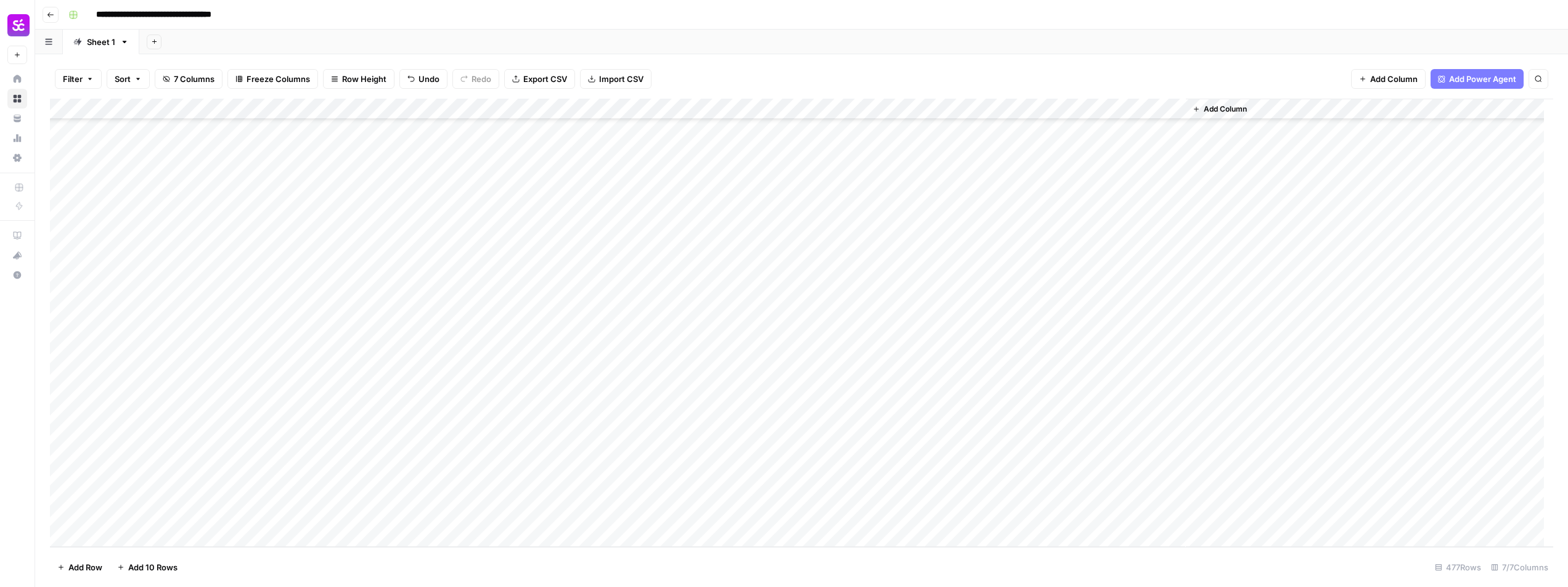
click at [749, 500] on div "Add Column" at bounding box center [802, 323] width 1503 height 448
click at [734, 515] on div "Add Column" at bounding box center [802, 323] width 1503 height 448
click at [457, 500] on div "Add Column" at bounding box center [802, 323] width 1503 height 448
click at [348, 490] on div "Add Column" at bounding box center [802, 323] width 1503 height 448
click at [348, 490] on textarea at bounding box center [415, 495] width 316 height 17
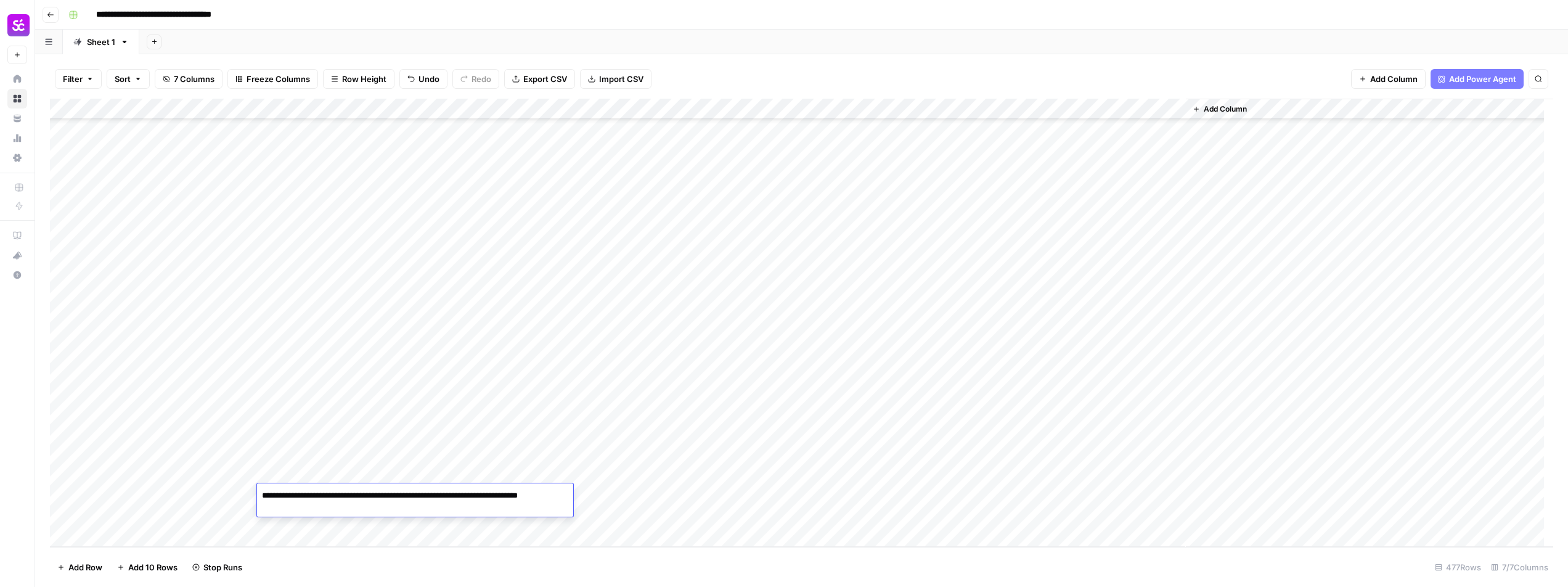
type textarea "**********"
click at [348, 493] on textarea "**********" at bounding box center [415, 502] width 316 height 30
click at [347, 497] on textarea "**********" at bounding box center [415, 502] width 316 height 30
click at [701, 493] on div "Add Column" at bounding box center [802, 323] width 1503 height 448
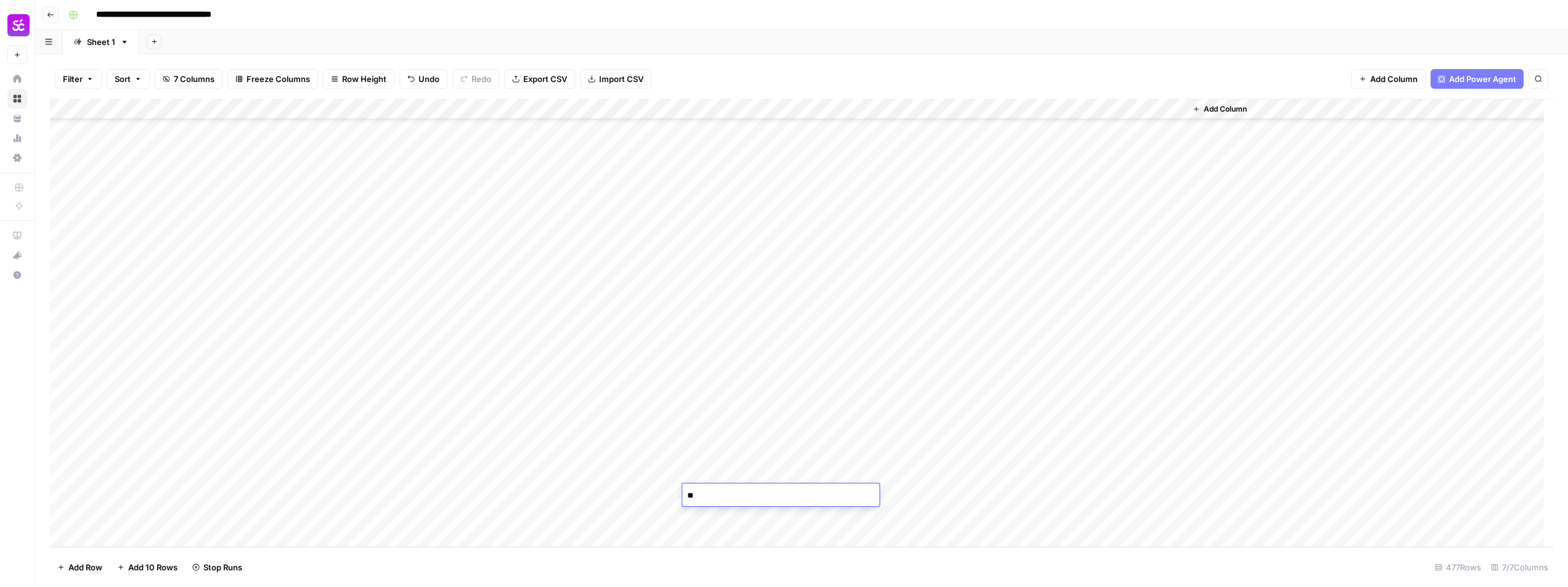
type textarea "**********"
click at [1018, 494] on div "Add Column" at bounding box center [802, 323] width 1503 height 448
click at [1017, 513] on div "Add Column" at bounding box center [802, 323] width 1503 height 448
